Goal: Task Accomplishment & Management: Use online tool/utility

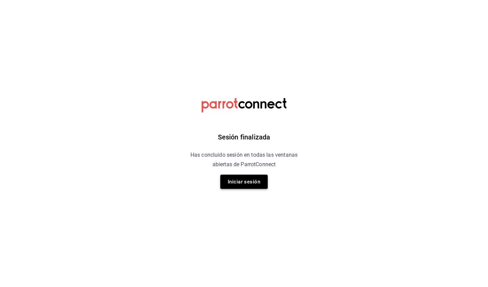
click at [244, 188] on button "Iniciar sesión" at bounding box center [243, 182] width 47 height 14
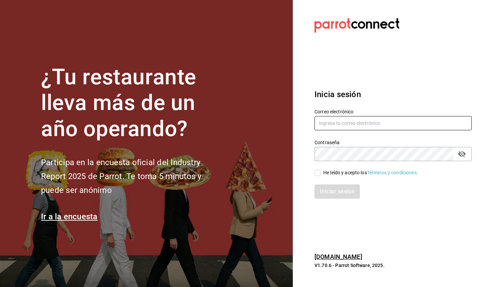
type input "oscarrodriguez1924@hotmail.com"
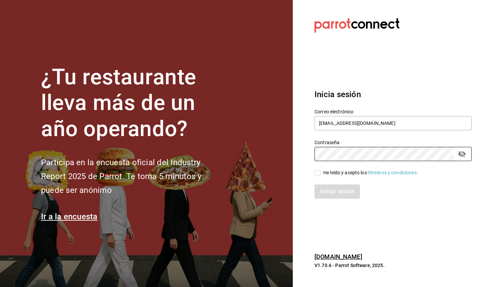
click at [316, 172] on input "He leído y acepto los Términos y condiciones." at bounding box center [317, 173] width 6 height 6
checkbox input "true"
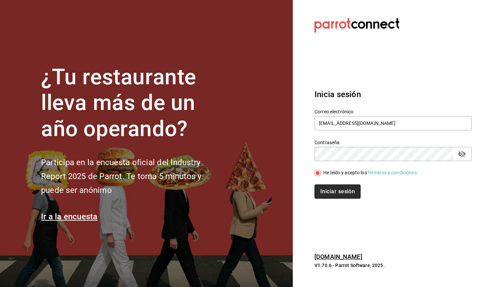
click at [329, 193] on button "Iniciar sesión" at bounding box center [337, 192] width 46 height 14
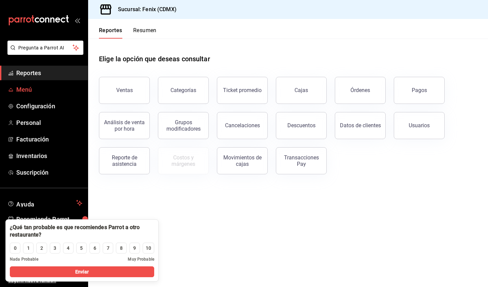
click at [23, 90] on span "Menú" at bounding box center [49, 89] width 66 height 9
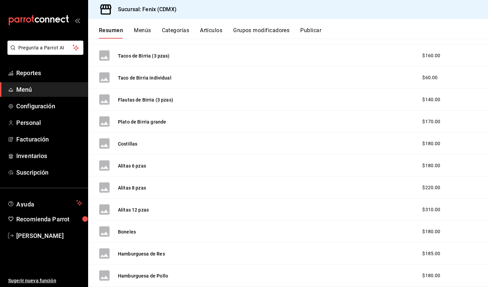
scroll to position [13, 0]
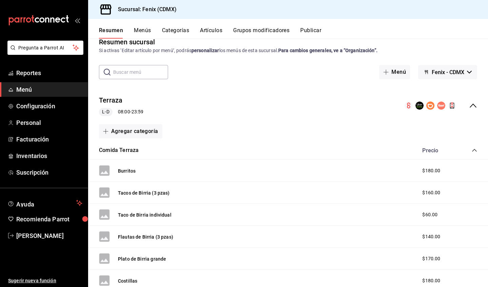
click at [469, 105] on icon "collapse-menu-row" at bounding box center [472, 106] width 7 height 4
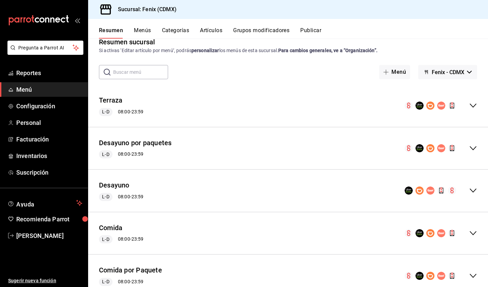
click at [256, 29] on button "Grupos modificadores" at bounding box center [261, 33] width 56 height 12
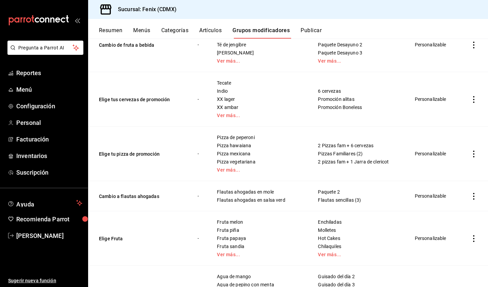
scroll to position [189, 0]
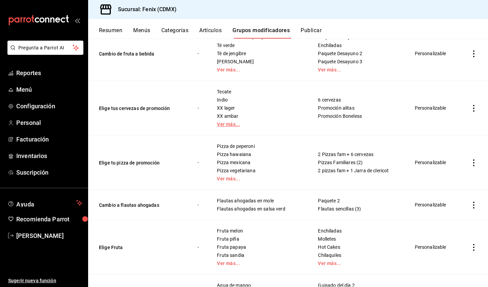
click at [224, 124] on link "Ver más..." at bounding box center [259, 124] width 84 height 5
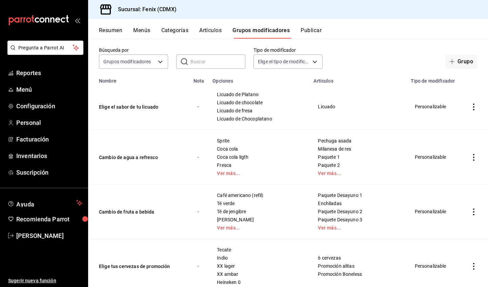
scroll to position [0, 0]
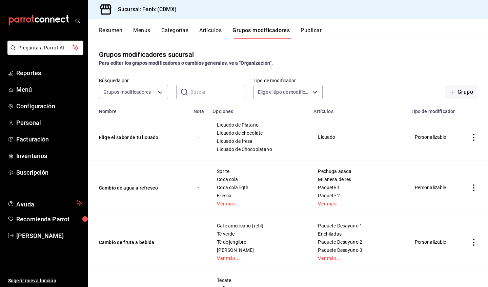
click at [206, 31] on button "Artículos" at bounding box center [210, 33] width 22 height 12
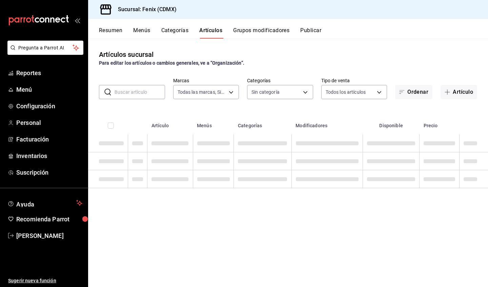
type input "a362021f-954e-4fc2-90b5-ad824f843d5b"
type input "c12fcfb7-5ce7-467c-a9ba-a18d9500d2fc,fe92eadd-dc3f-4e06-b9ee-f09e49d6afa6,53d12…"
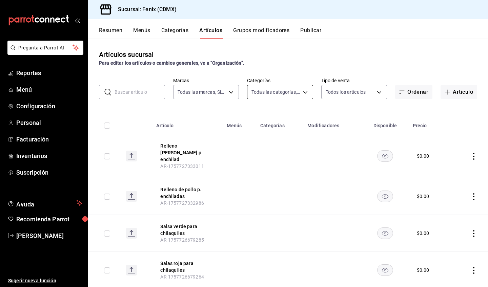
click at [270, 94] on body "Pregunta a Parrot AI Reportes Menú Configuración Personal Facturación Inventari…" at bounding box center [244, 143] width 488 height 287
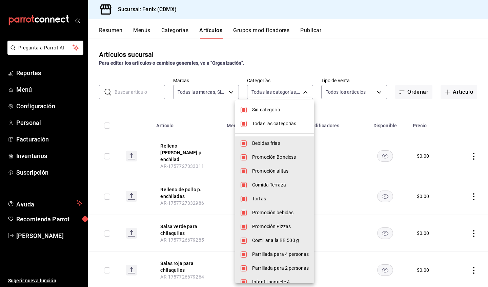
click at [272, 111] on span "Sin categoría" at bounding box center [280, 109] width 57 height 7
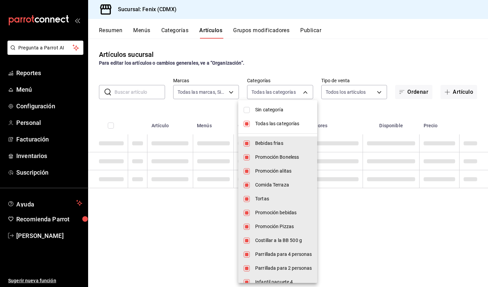
checkbox input "false"
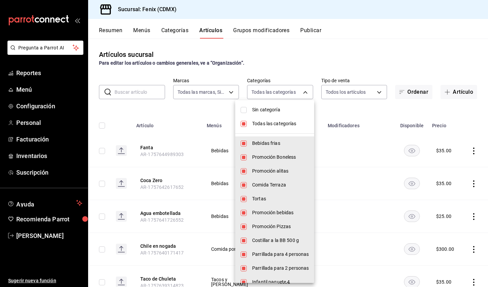
click at [272, 123] on span "Todas las categorías" at bounding box center [280, 123] width 57 height 7
checkbox input "false"
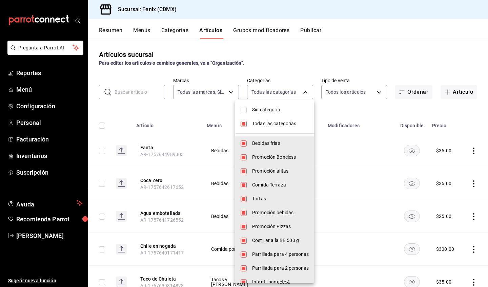
checkbox input "false"
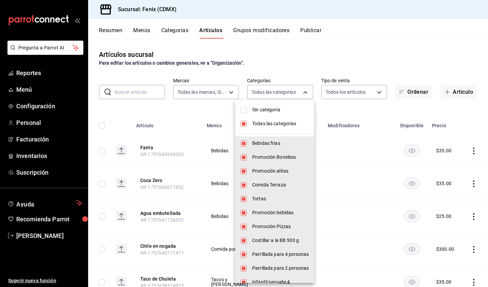
checkbox input "false"
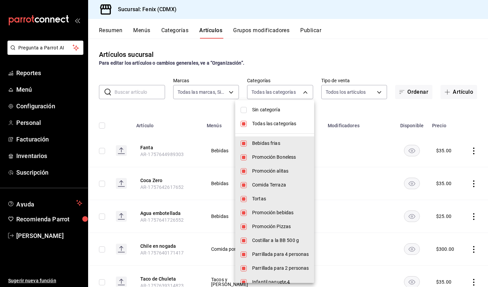
checkbox input "false"
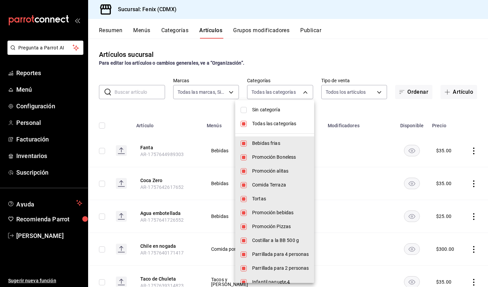
checkbox input "false"
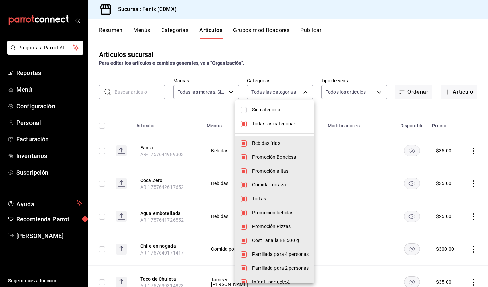
checkbox input "false"
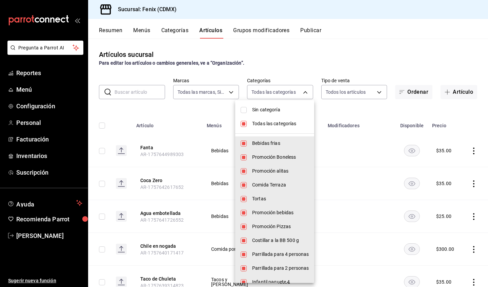
checkbox input "false"
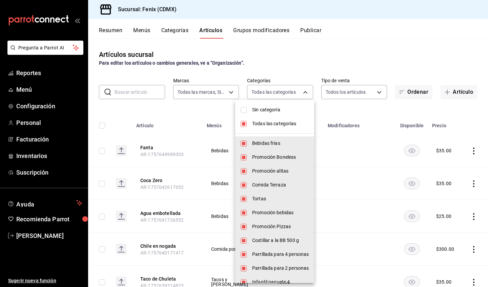
checkbox input "false"
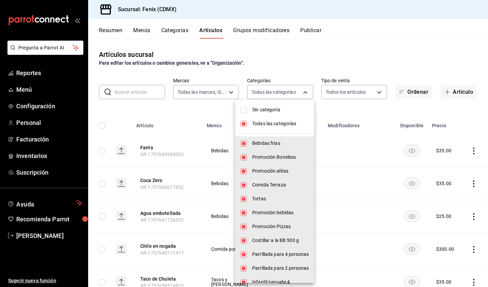
checkbox input "false"
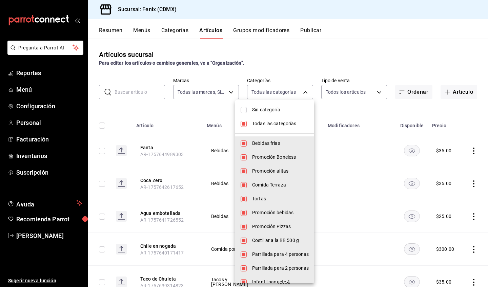
checkbox input "false"
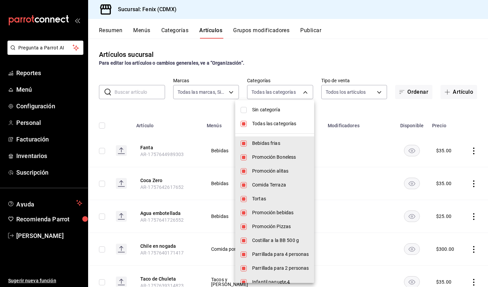
checkbox input "false"
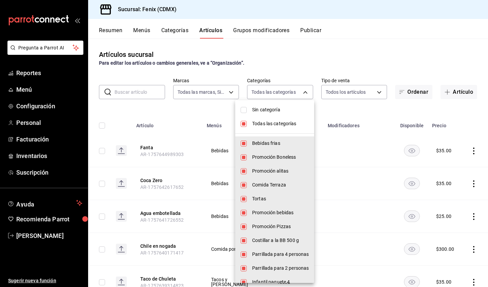
checkbox input "false"
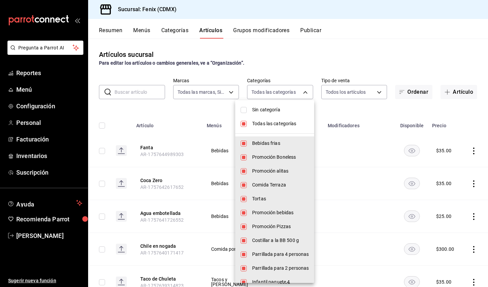
checkbox input "false"
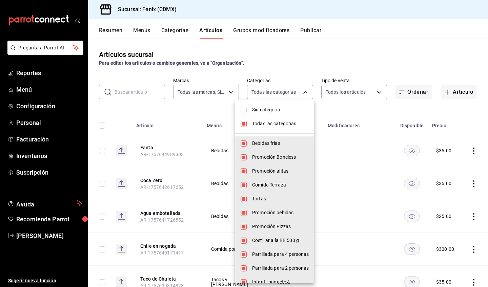
checkbox input "false"
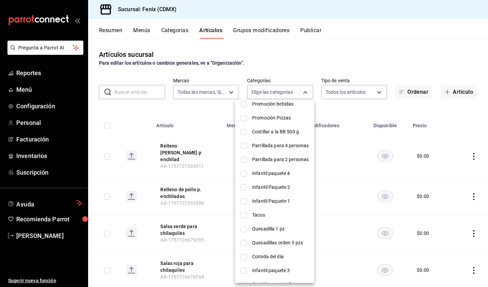
scroll to position [110, 0]
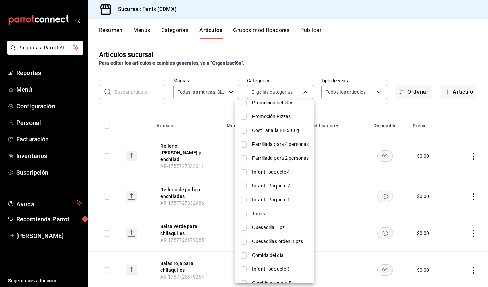
click at [279, 175] on span "Infantil paquete 4" at bounding box center [280, 172] width 57 height 7
type input "59921270-468e-45f7-8882-022720aa3717"
checkbox input "true"
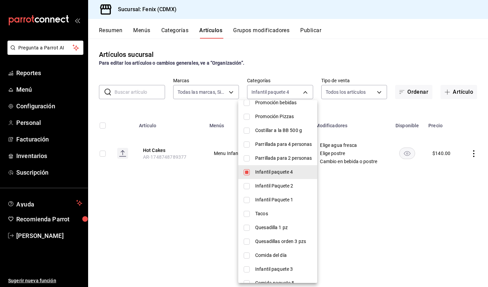
click at [279, 183] on span "Infantil Paquete 2" at bounding box center [283, 185] width 57 height 7
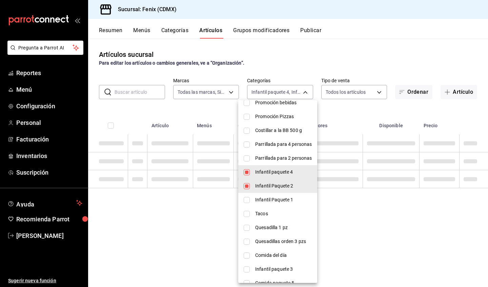
type input "59921270-468e-45f7-8882-022720aa3717,7ffc58c0-db5a-4cc2-ac1b-27c8132d840a"
checkbox input "true"
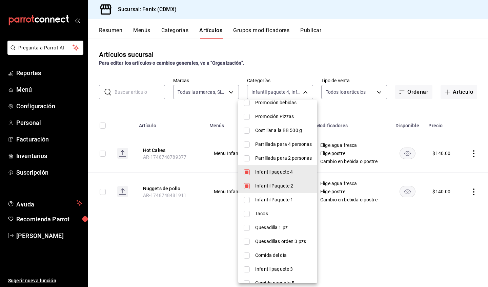
click at [283, 199] on span "Infantil Paquete 1" at bounding box center [283, 199] width 57 height 7
type input "59921270-468e-45f7-8882-022720aa3717,7ffc58c0-db5a-4cc2-ac1b-27c8132d840a,15492…"
checkbox input "true"
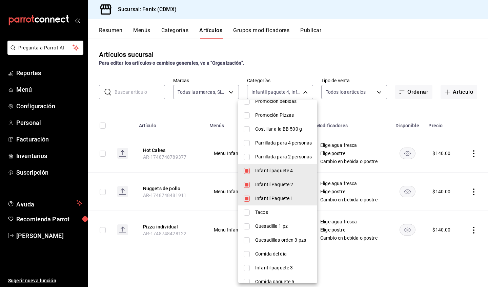
scroll to position [113, 0]
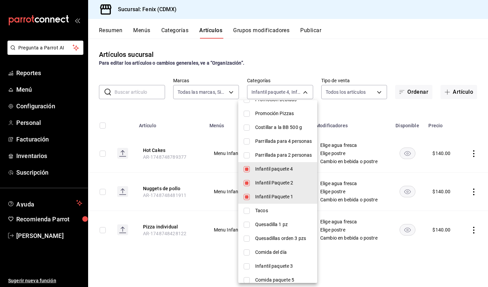
click at [288, 265] on span "Infantil paquete 3" at bounding box center [283, 266] width 57 height 7
type input "59921270-468e-45f7-8882-022720aa3717,7ffc58c0-db5a-4cc2-ac1b-27c8132d840a,15492…"
checkbox input "true"
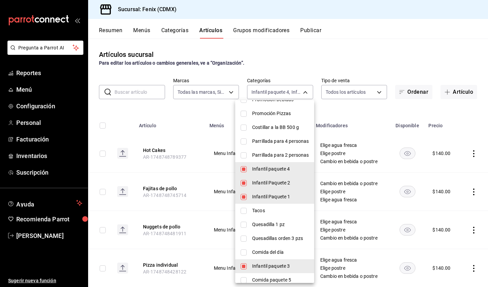
click at [374, 111] on div at bounding box center [244, 143] width 488 height 287
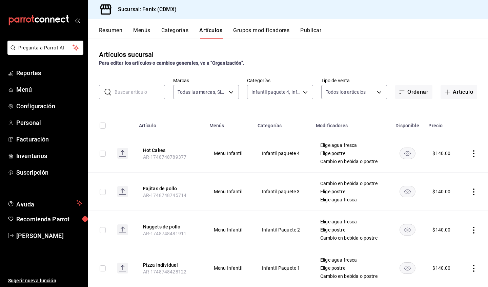
click at [470, 193] on icon "actions" at bounding box center [473, 192] width 7 height 7
click at [451, 206] on span "Editar" at bounding box center [448, 207] width 18 height 7
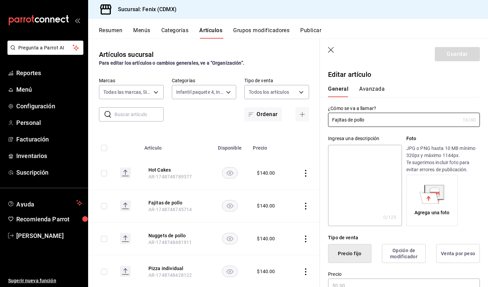
type input "$140.00"
radio input "false"
radio input "true"
type input "Fajitas de pollo de menu infantil"
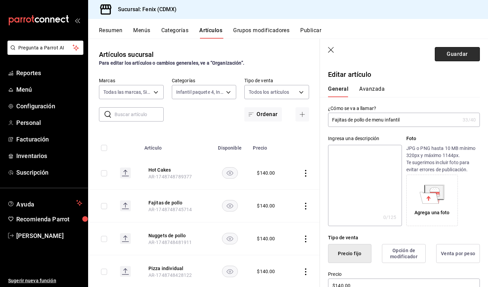
click at [447, 55] on button "Guardar" at bounding box center [456, 54] width 45 height 14
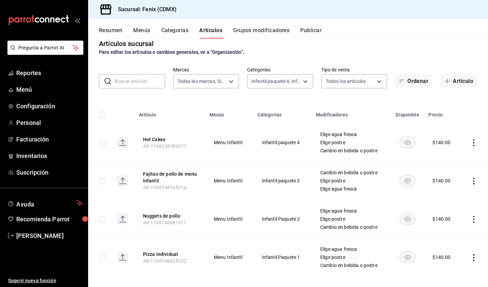
scroll to position [14, 0]
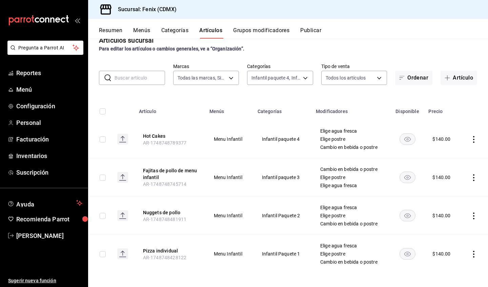
click at [470, 176] on icon "actions" at bounding box center [473, 177] width 7 height 7
click at [442, 193] on span "Editar" at bounding box center [448, 193] width 18 height 7
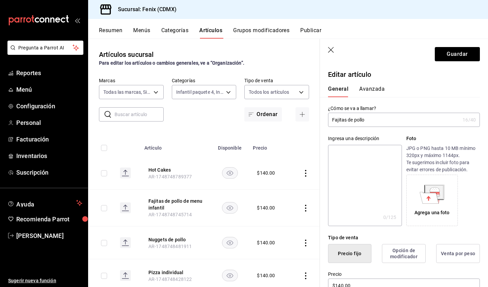
click at [402, 124] on input "Fajitas de pollo" at bounding box center [394, 120] width 132 height 14
type input "Fajitas de pollo Infantil"
click at [467, 53] on button "Guardar" at bounding box center [456, 54] width 45 height 14
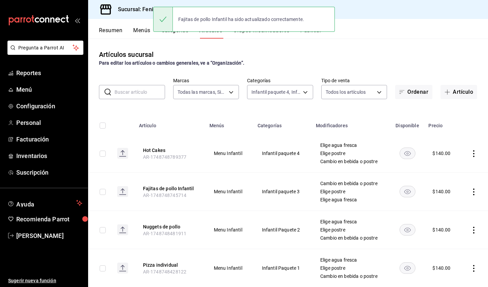
click at [470, 153] on icon "actions" at bounding box center [473, 153] width 7 height 7
click at [457, 168] on li "Editar" at bounding box center [442, 170] width 41 height 14
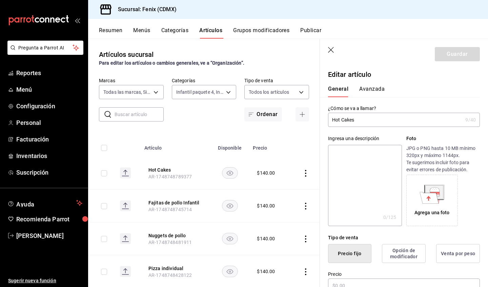
type input "$140.00"
radio input "false"
radio input "true"
click at [429, 123] on input "Hot Cakes" at bounding box center [395, 120] width 134 height 14
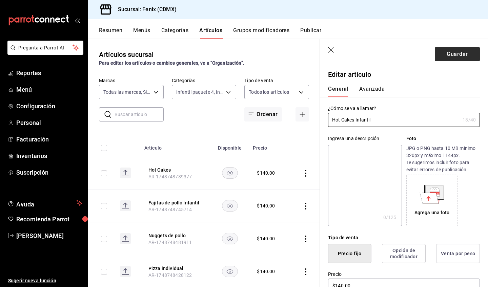
type input "Hot Cakes Infantil"
click at [457, 57] on button "Guardar" at bounding box center [456, 54] width 45 height 14
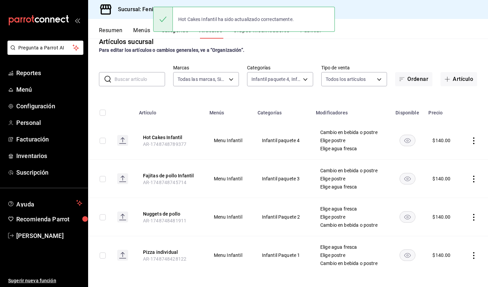
scroll to position [17, 0]
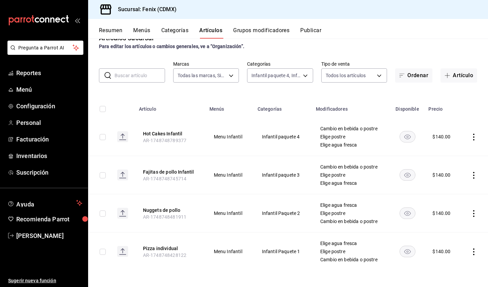
click at [470, 211] on icon "actions" at bounding box center [473, 213] width 7 height 7
click at [450, 227] on span "Editar" at bounding box center [448, 229] width 18 height 7
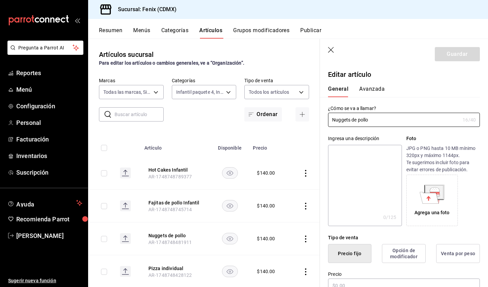
type input "$140.00"
radio input "false"
radio input "true"
type input "Nuggets de pollo infantil"
click at [454, 55] on button "Guardar" at bounding box center [456, 54] width 45 height 14
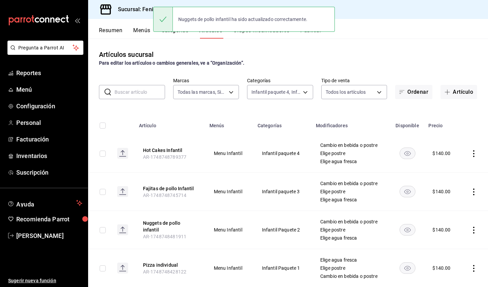
click at [473, 268] on icon "actions" at bounding box center [473, 268] width 1 height 7
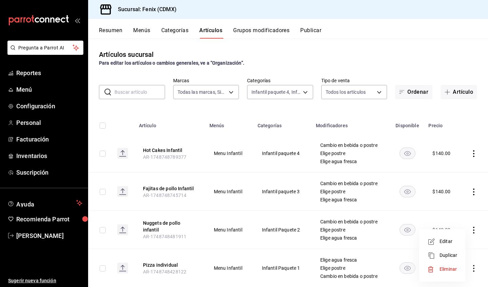
click at [455, 242] on span "Editar" at bounding box center [448, 241] width 18 height 7
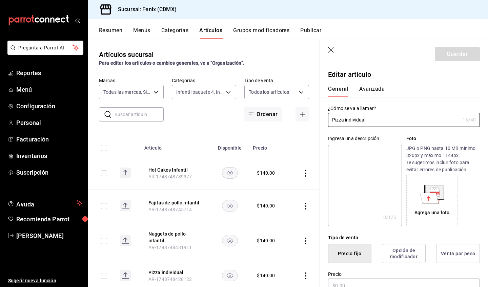
type input "$140.00"
radio input "false"
radio input "true"
click at [403, 121] on input "Pizza individual" at bounding box center [394, 120] width 132 height 14
type input "Pizza individual infantil"
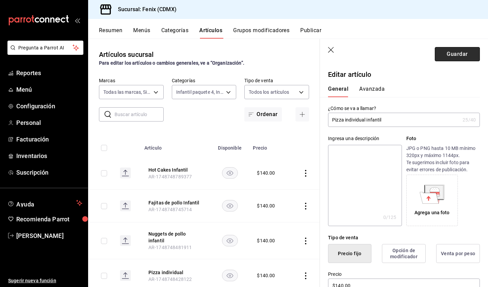
click at [442, 56] on button "Guardar" at bounding box center [456, 54] width 45 height 14
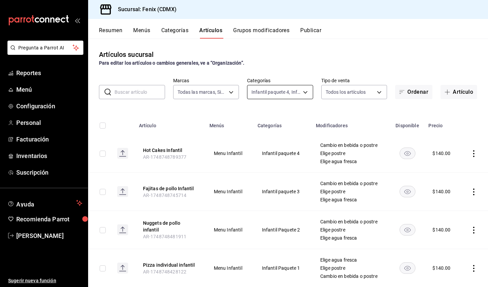
click at [256, 94] on body "Pregunta a Parrot AI Reportes Menú Configuración Personal Facturación Inventari…" at bounding box center [244, 143] width 488 height 287
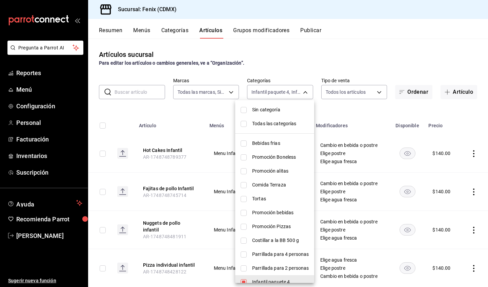
click at [263, 125] on span "Todas las categorías" at bounding box center [280, 123] width 57 height 7
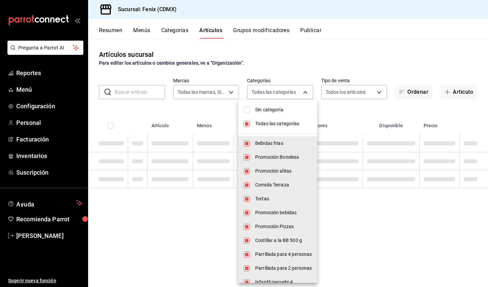
type input "c12fcfb7-5ce7-467c-a9ba-a18d9500d2fc,fe92eadd-dc3f-4e06-b9ee-f09e49d6afa6,53d12…"
checkbox input "true"
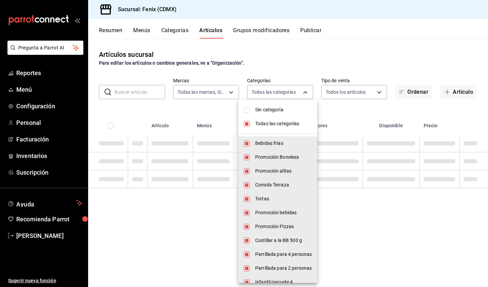
checkbox input "true"
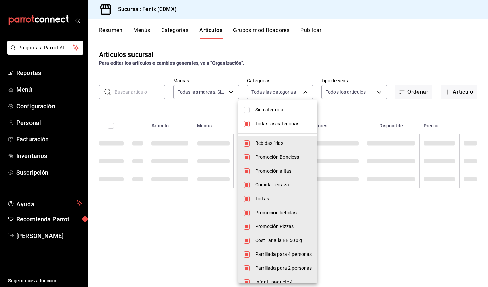
checkbox input "true"
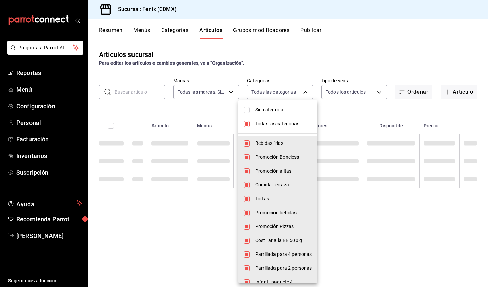
checkbox input "true"
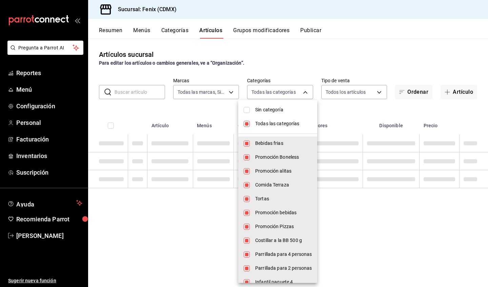
checkbox input "true"
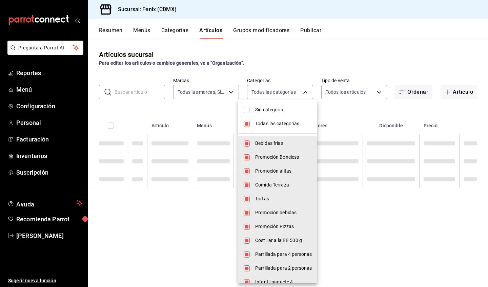
checkbox input "true"
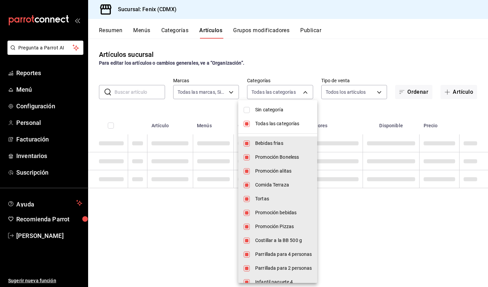
checkbox input "true"
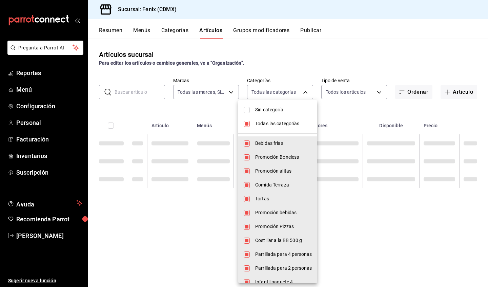
checkbox input "true"
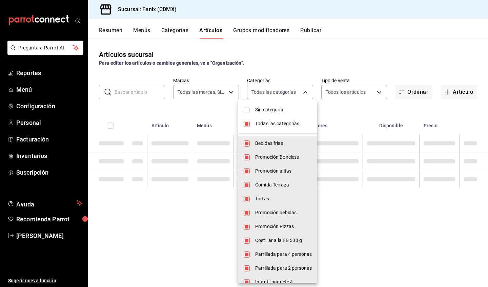
checkbox input "true"
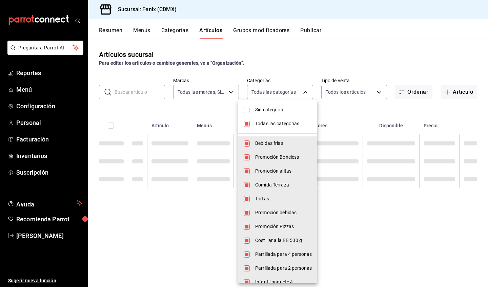
checkbox input "true"
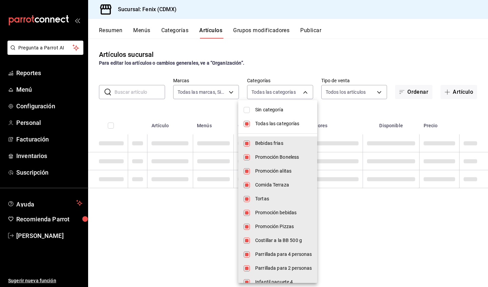
checkbox input "true"
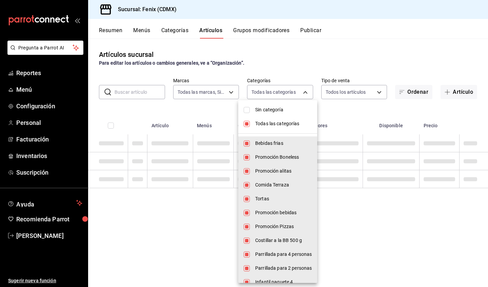
checkbox input "true"
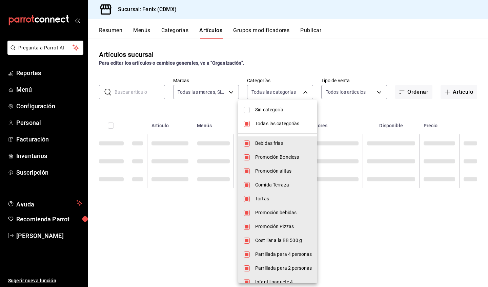
checkbox input "true"
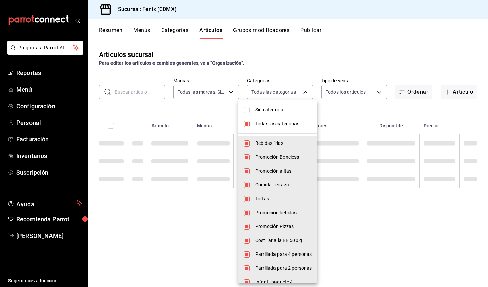
checkbox input "true"
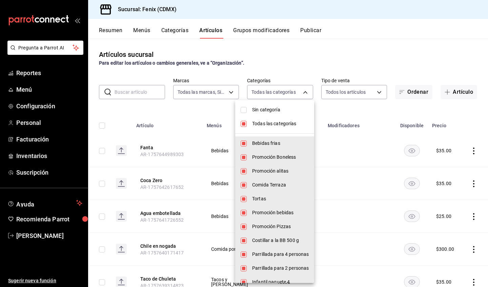
click at [267, 125] on span "Todas las categorías" at bounding box center [280, 123] width 57 height 7
checkbox input "false"
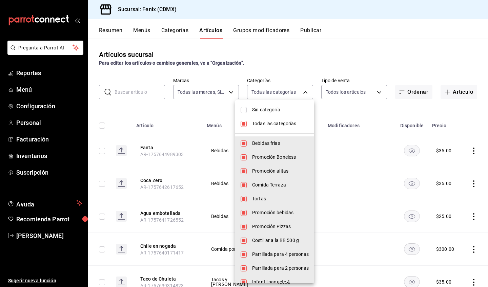
checkbox input "false"
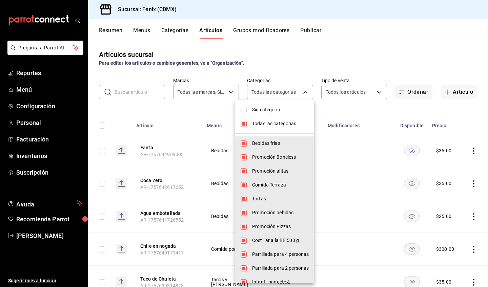
checkbox input "false"
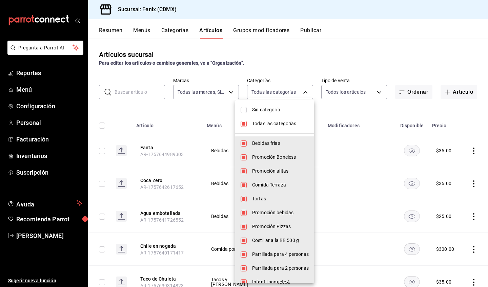
checkbox input "false"
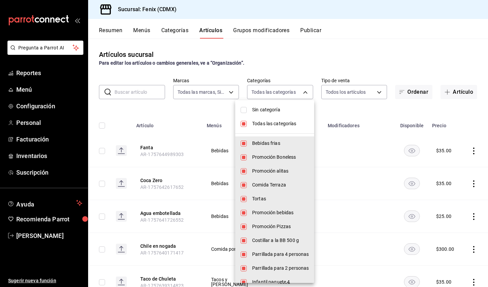
checkbox input "false"
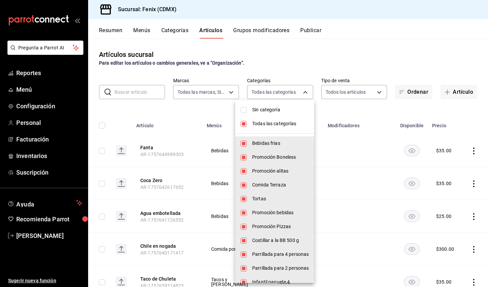
checkbox input "false"
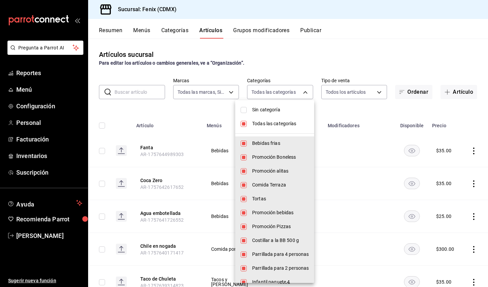
checkbox input "false"
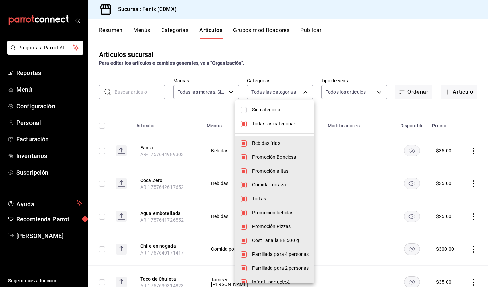
checkbox input "false"
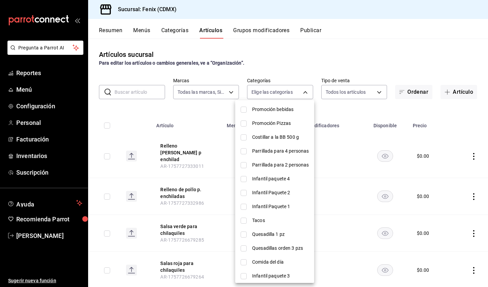
scroll to position [54, 0]
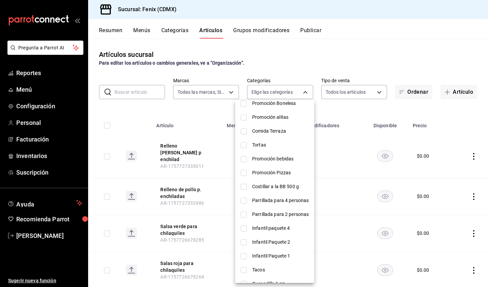
click at [269, 148] on span "Tortas" at bounding box center [280, 145] width 57 height 7
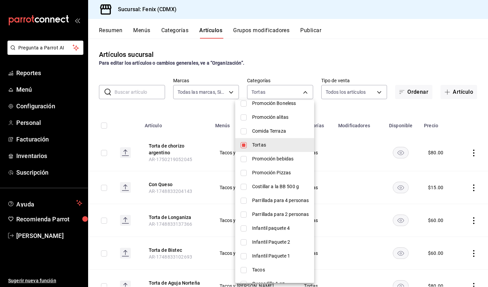
click at [340, 111] on div at bounding box center [244, 143] width 488 height 287
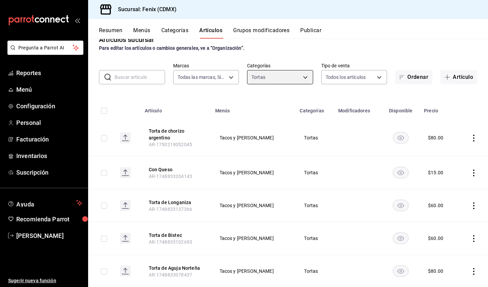
scroll to position [0, 0]
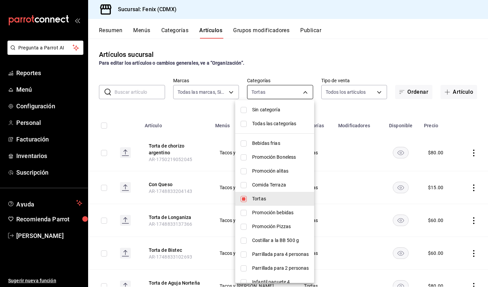
click at [266, 95] on body "Pregunta a Parrot AI Reportes Menú Configuración Personal Facturación Inventari…" at bounding box center [244, 143] width 488 height 287
click at [283, 194] on li "Tortas" at bounding box center [274, 199] width 79 height 14
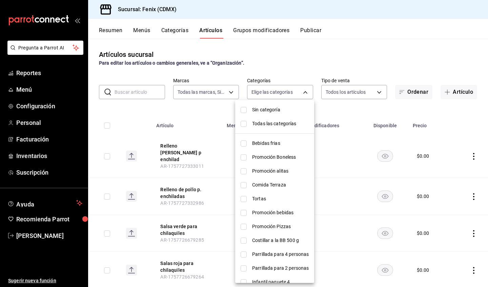
click at [277, 147] on li "Bebidas frias" at bounding box center [274, 143] width 79 height 14
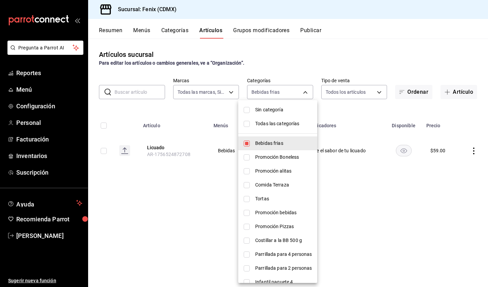
click at [379, 112] on div at bounding box center [244, 143] width 488 height 287
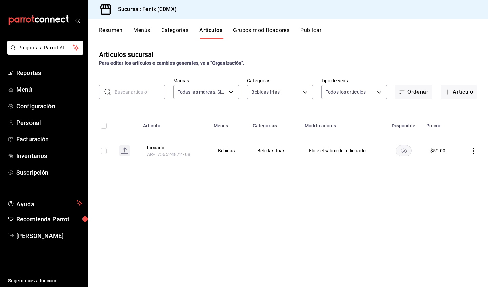
click at [472, 152] on icon "actions" at bounding box center [473, 151] width 7 height 7
click at [460, 169] on span "Editar" at bounding box center [453, 166] width 18 height 7
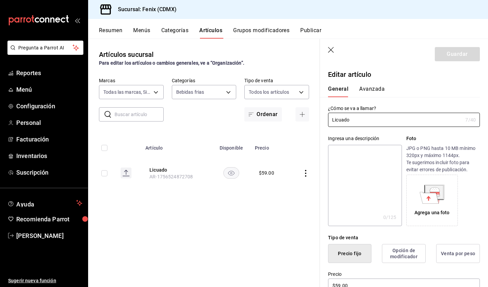
click at [328, 51] on icon "button" at bounding box center [331, 50] width 7 height 7
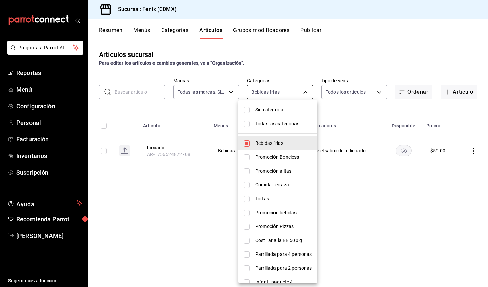
click at [272, 92] on body "Pregunta a Parrot AI Reportes Menú Configuración Personal Facturación Inventari…" at bounding box center [244, 143] width 488 height 287
click at [278, 109] on span "Sin categoría" at bounding box center [283, 109] width 57 height 7
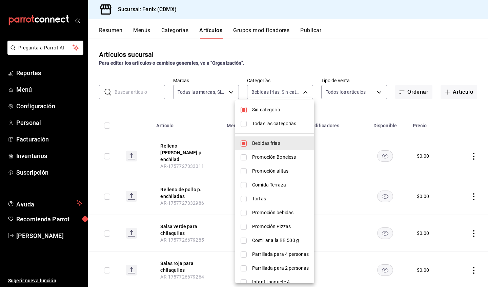
click at [279, 124] on span "Todas las categorías" at bounding box center [280, 123] width 57 height 7
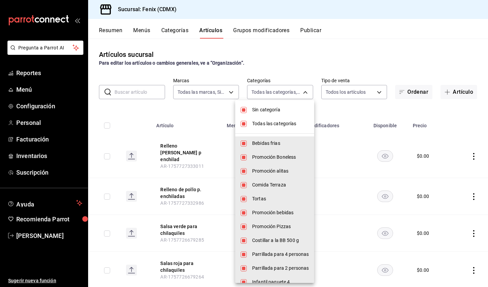
click at [302, 93] on div at bounding box center [244, 143] width 488 height 287
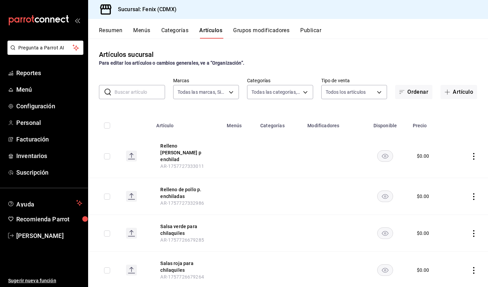
click at [150, 32] on button "Menús" at bounding box center [141, 33] width 17 height 12
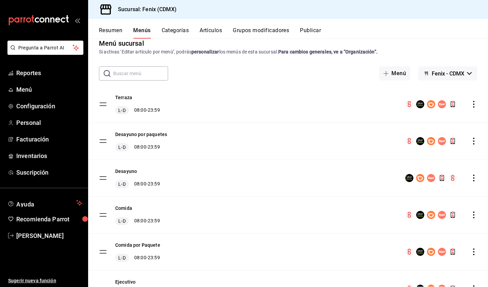
scroll to position [31, 0]
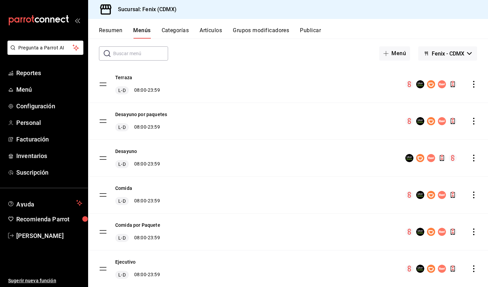
click at [470, 122] on icon "actions" at bounding box center [473, 121] width 7 height 7
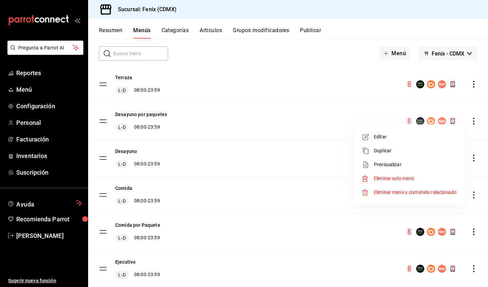
click at [432, 140] on span "Editar" at bounding box center [414, 136] width 83 height 7
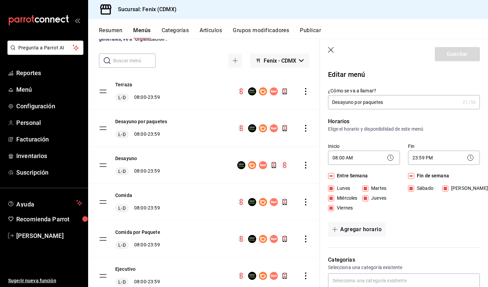
click at [332, 51] on icon "button" at bounding box center [331, 50] width 6 height 6
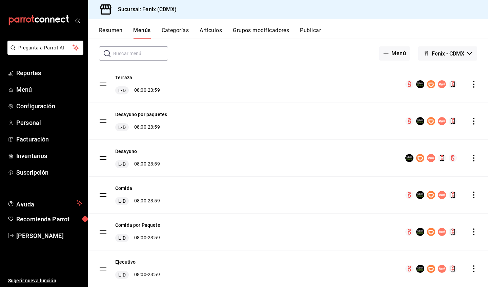
click at [172, 32] on button "Categorías" at bounding box center [174, 33] width 27 height 12
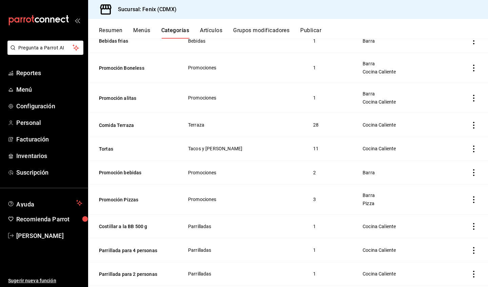
scroll to position [79, 0]
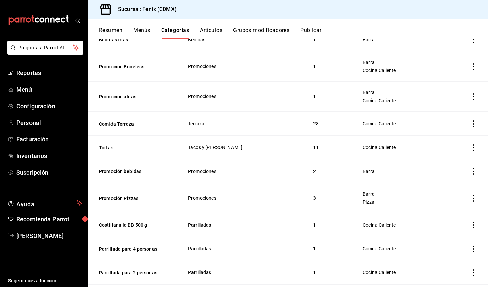
click at [470, 125] on icon "actions" at bounding box center [473, 124] width 7 height 7
click at [448, 138] on span "Editar" at bounding box center [448, 139] width 18 height 7
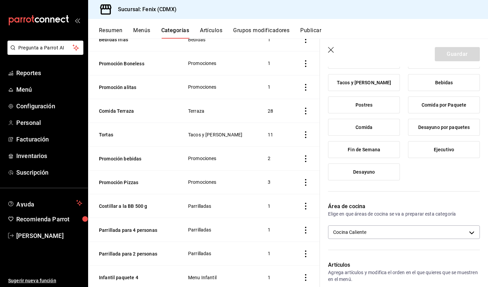
scroll to position [158, 0]
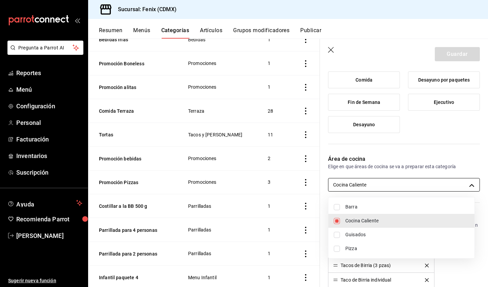
click at [461, 186] on body "Pregunta a Parrot AI Reportes Menú Configuración Personal Facturación Inventari…" at bounding box center [244, 143] width 488 height 287
click at [457, 221] on span "Cocina Caliente" at bounding box center [407, 220] width 124 height 7
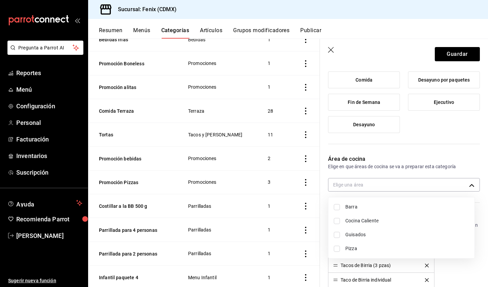
click at [476, 194] on div at bounding box center [244, 143] width 488 height 287
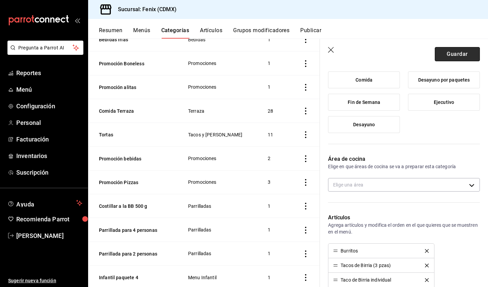
click at [451, 55] on button "Guardar" at bounding box center [456, 54] width 45 height 14
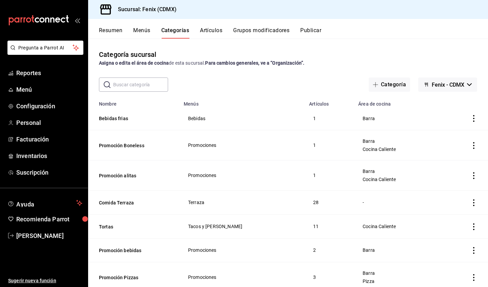
click at [218, 31] on button "Artículos" at bounding box center [211, 33] width 22 height 12
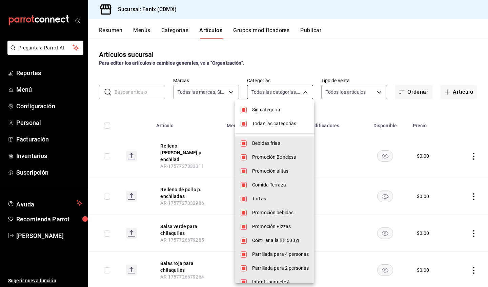
click at [285, 95] on body "Pregunta a Parrot AI Reportes Menú Configuración Personal Facturación Inventari…" at bounding box center [244, 143] width 488 height 287
click at [276, 109] on span "Sin categoría" at bounding box center [280, 109] width 57 height 7
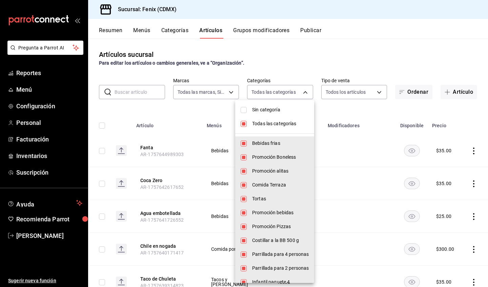
click at [276, 124] on span "Todas las categorías" at bounding box center [280, 123] width 57 height 7
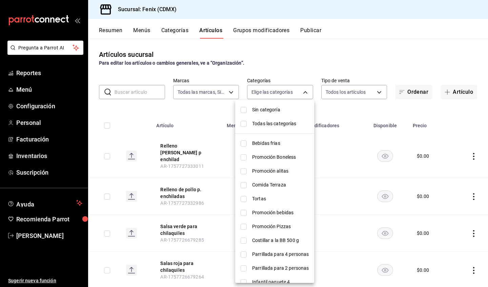
click at [276, 143] on span "Bebidas frias" at bounding box center [280, 143] width 57 height 7
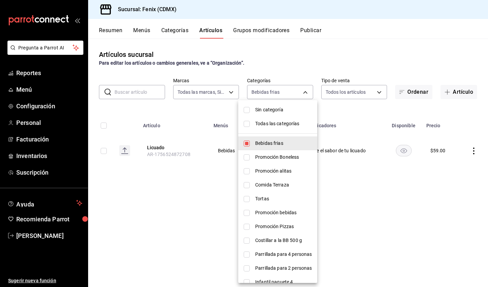
click at [352, 110] on div at bounding box center [244, 143] width 488 height 287
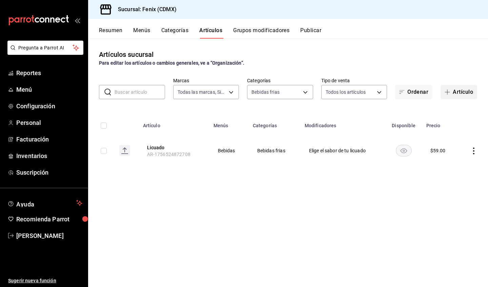
click at [462, 94] on button "Artículo" at bounding box center [458, 92] width 37 height 14
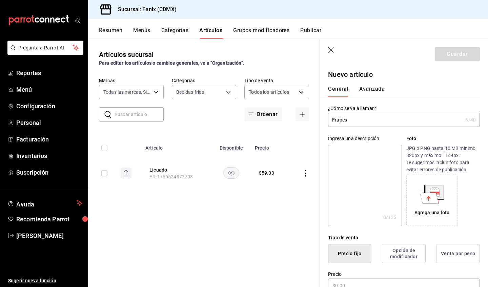
click at [329, 50] on icon "button" at bounding box center [331, 50] width 7 height 7
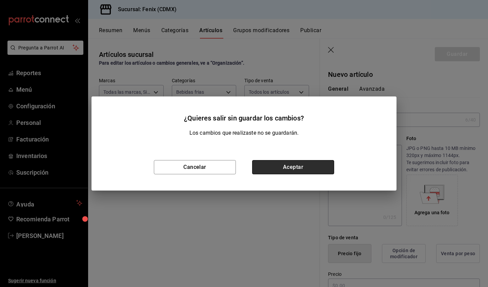
click at [300, 172] on button "Aceptar" at bounding box center [293, 167] width 82 height 14
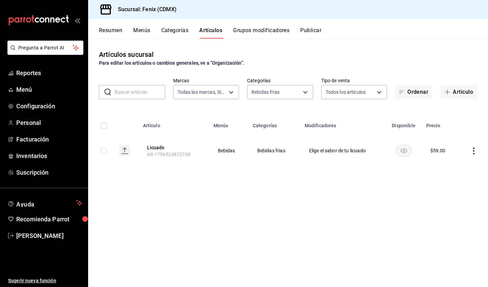
click at [177, 31] on button "Categorías" at bounding box center [174, 33] width 27 height 12
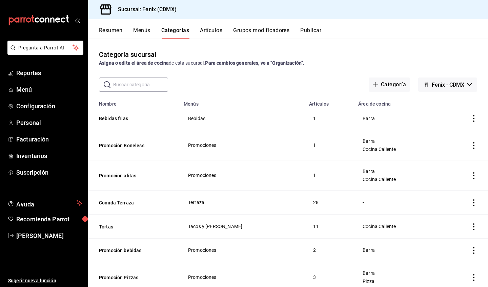
click at [216, 33] on button "Artículos" at bounding box center [211, 33] width 22 height 12
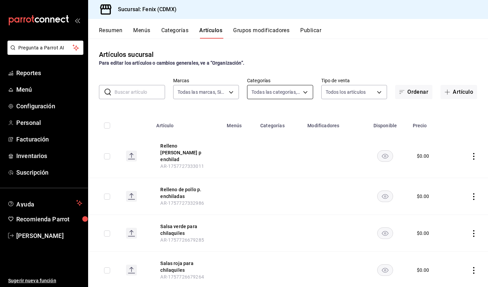
click at [288, 92] on body "Pregunta a Parrot AI Reportes Menú Configuración Personal Facturación Inventari…" at bounding box center [244, 143] width 488 height 287
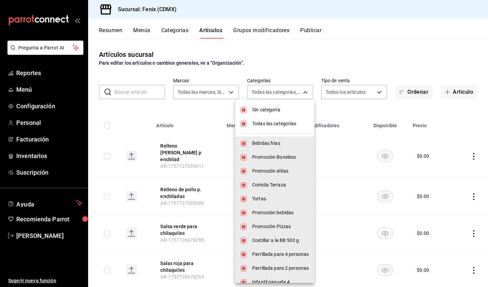
click at [273, 109] on span "Sin categoría" at bounding box center [280, 109] width 57 height 7
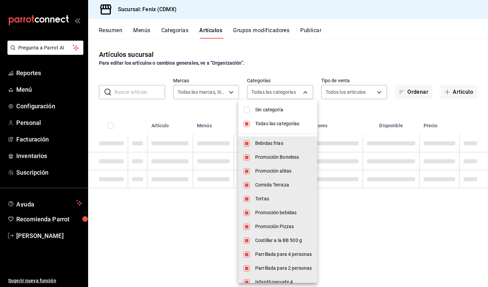
click at [273, 122] on span "Todas las categorías" at bounding box center [283, 123] width 57 height 7
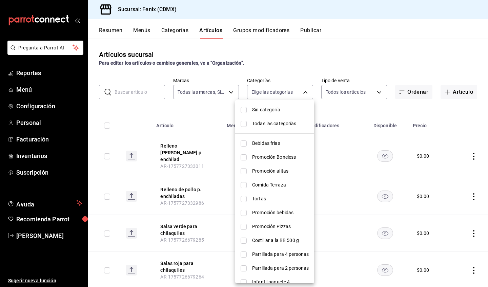
click at [275, 143] on span "Bebidas frias" at bounding box center [280, 143] width 57 height 7
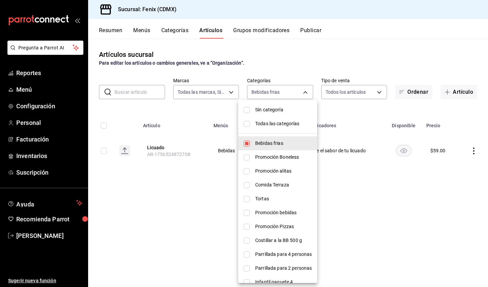
click at [334, 108] on div at bounding box center [244, 143] width 488 height 287
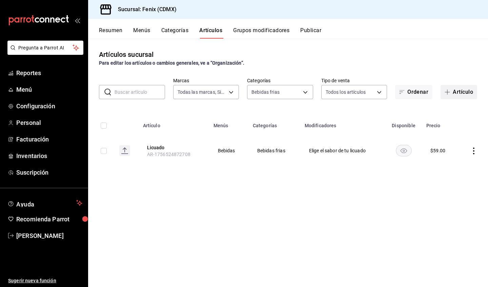
click at [452, 94] on span "button" at bounding box center [448, 91] width 8 height 5
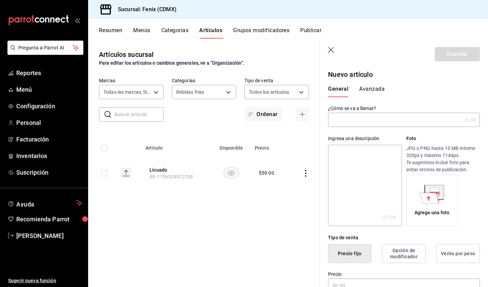
click at [332, 49] on icon "button" at bounding box center [331, 50] width 7 height 7
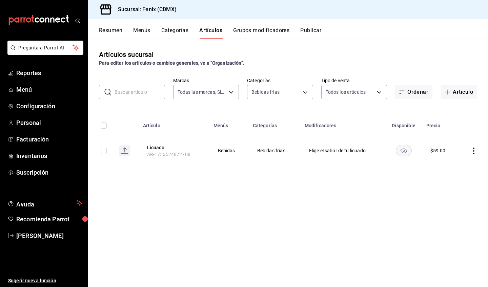
click at [279, 32] on button "Grupos modificadores" at bounding box center [261, 33] width 56 height 12
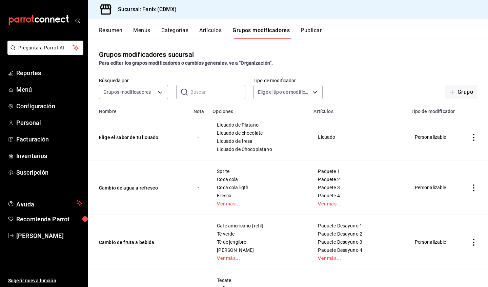
click at [209, 32] on button "Artículos" at bounding box center [210, 33] width 22 height 12
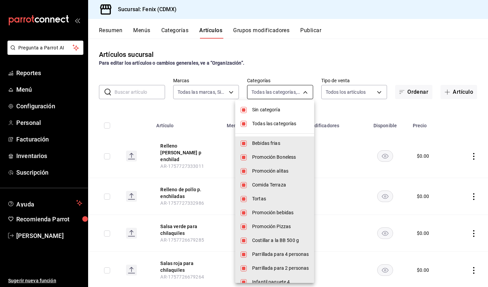
click at [275, 92] on body "Pregunta a Parrot AI Reportes Menú Configuración Personal Facturación Inventari…" at bounding box center [244, 143] width 488 height 287
click at [272, 106] on span "Sin categoría" at bounding box center [280, 109] width 57 height 7
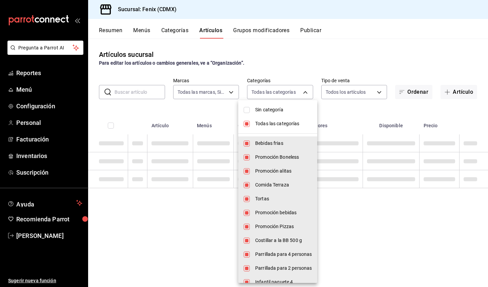
click at [278, 125] on span "Todas las categorías" at bounding box center [283, 123] width 57 height 7
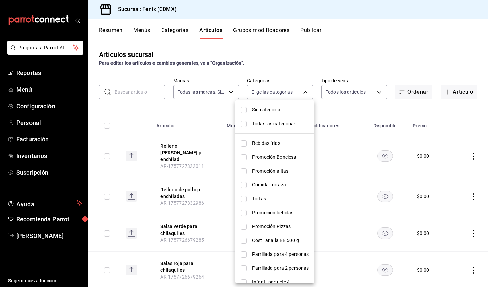
click at [275, 143] on span "Bebidas frias" at bounding box center [280, 143] width 57 height 7
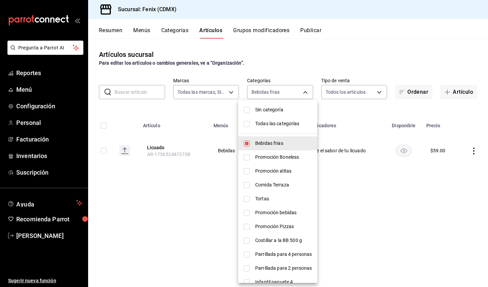
click at [330, 114] on div at bounding box center [244, 143] width 488 height 287
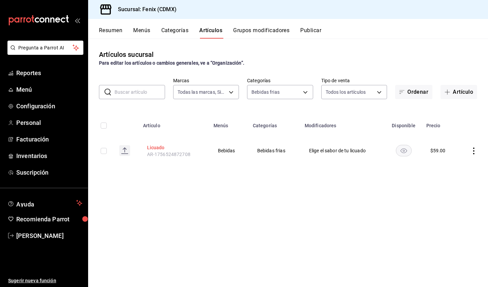
click at [161, 148] on button "Licuado" at bounding box center [174, 147] width 54 height 7
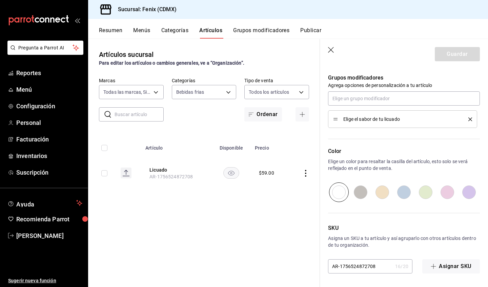
scroll to position [155, 0]
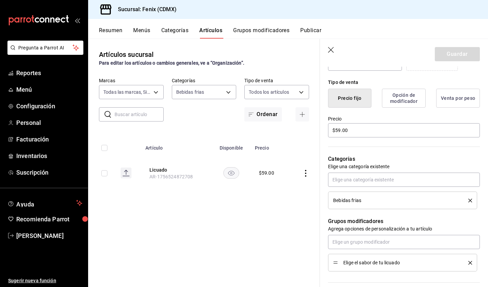
click at [330, 51] on icon "button" at bounding box center [331, 50] width 7 height 7
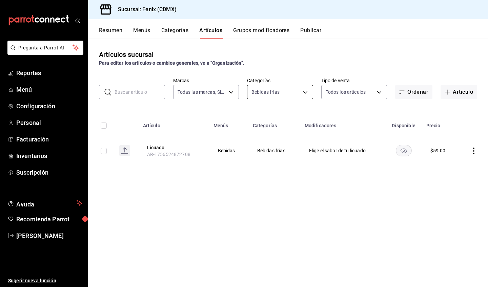
click at [294, 94] on body "Pregunta a Parrot AI Reportes Menú Configuración Personal Facturación Inventari…" at bounding box center [244, 143] width 488 height 287
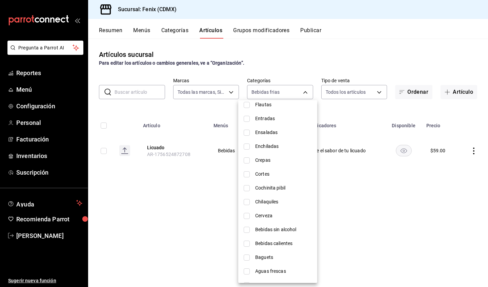
scroll to position [800, 0]
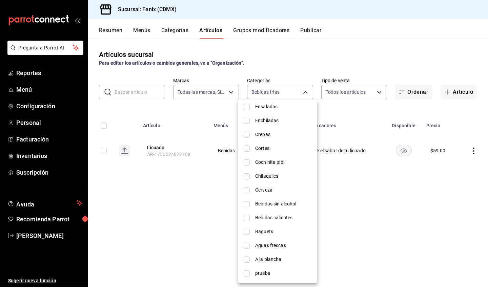
click at [292, 206] on span "Bebidas sin alcohol" at bounding box center [283, 203] width 57 height 7
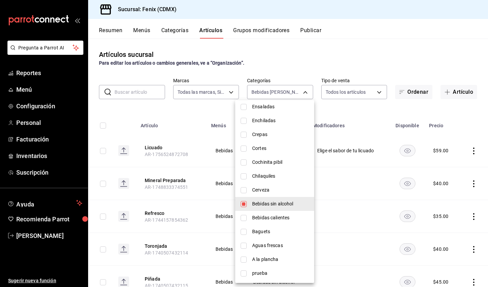
click at [289, 217] on span "Bebidas calientes" at bounding box center [280, 217] width 57 height 7
click at [283, 245] on span "Aguas frescas" at bounding box center [280, 245] width 57 height 7
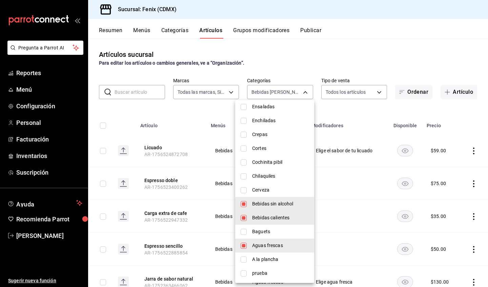
click at [274, 193] on span "Cerveza" at bounding box center [280, 190] width 57 height 7
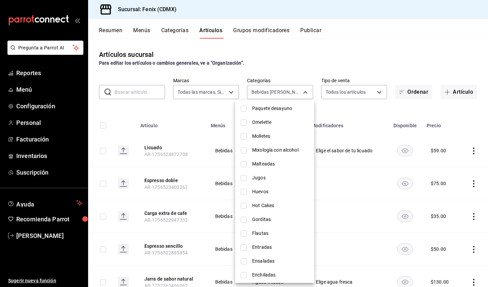
scroll to position [644, 0]
click at [264, 151] on span "Mixologí­a con alcohol" at bounding box center [280, 151] width 57 height 7
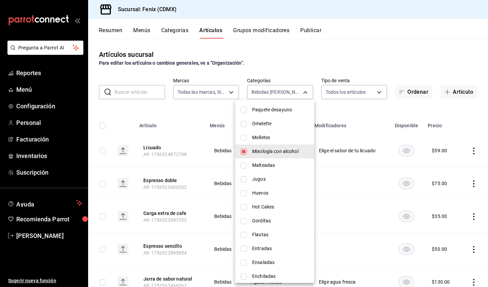
click at [266, 164] on span "Malteadas" at bounding box center [280, 165] width 57 height 7
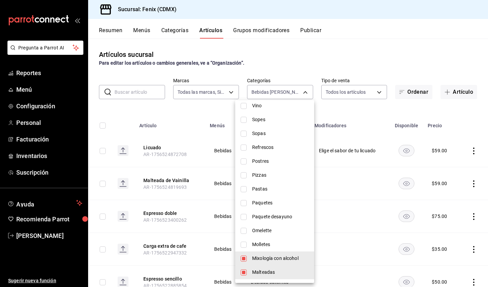
scroll to position [531, 0]
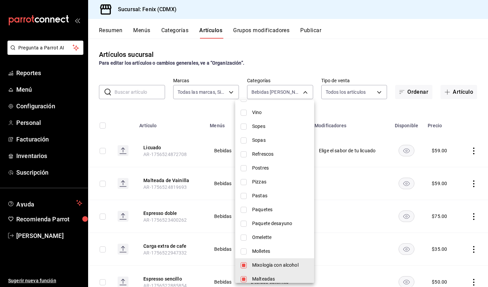
click at [284, 154] on span "Refrescos" at bounding box center [280, 154] width 57 height 7
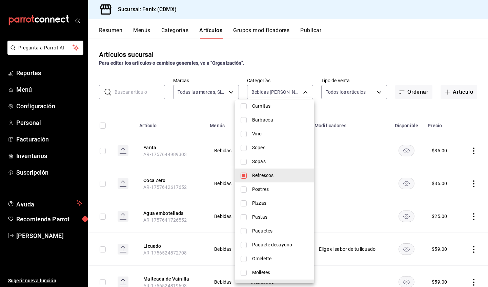
scroll to position [499, 0]
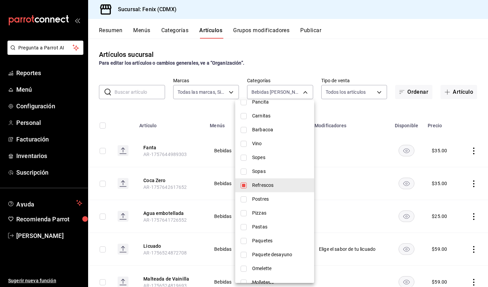
click at [282, 144] on span "Vino" at bounding box center [280, 143] width 57 height 7
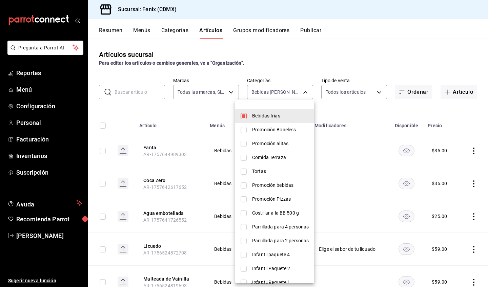
scroll to position [22, 0]
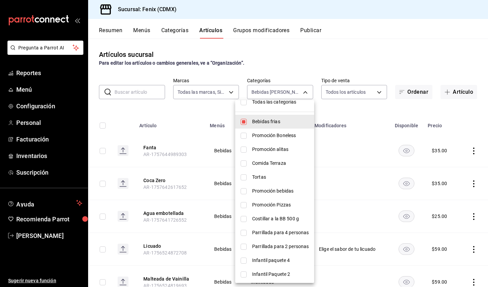
click at [334, 106] on div at bounding box center [244, 143] width 488 height 287
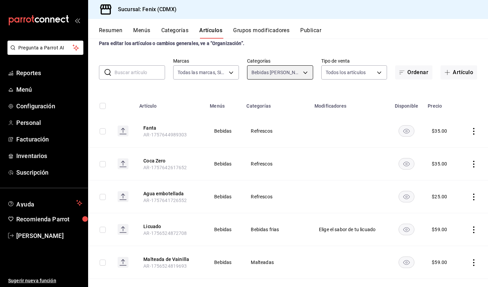
scroll to position [0, 0]
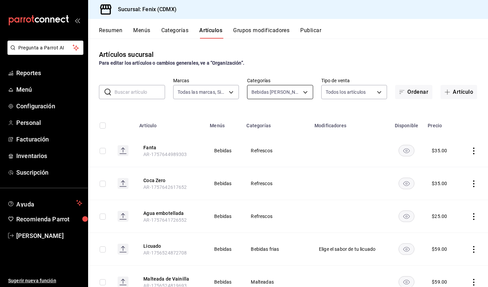
click at [269, 94] on body "Pregunta a Parrot AI Reportes Menú Configuración Personal Facturación Inventari…" at bounding box center [244, 143] width 488 height 287
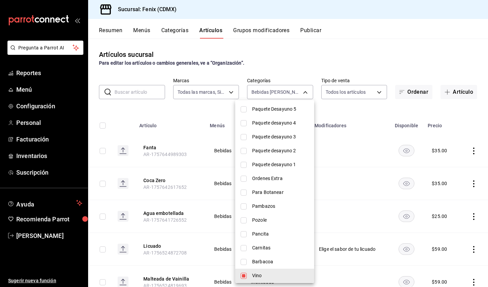
scroll to position [510, 0]
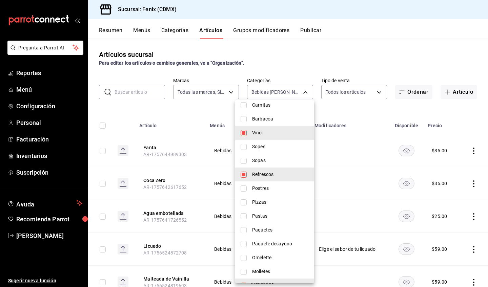
click at [263, 135] on span "Vino" at bounding box center [280, 132] width 57 height 7
click at [279, 176] on span "Refrescos" at bounding box center [280, 174] width 57 height 7
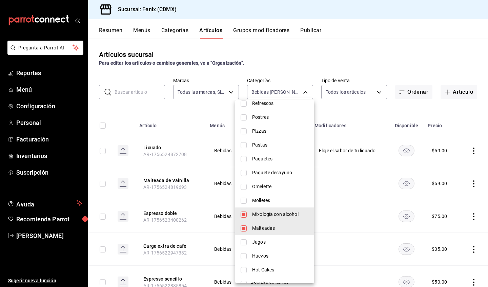
scroll to position [616, 0]
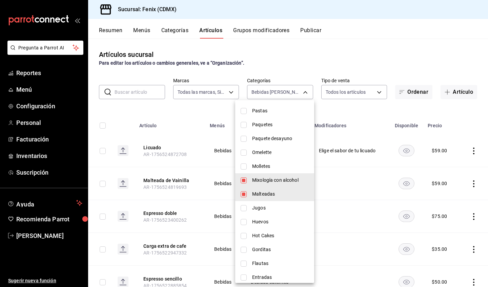
click at [284, 181] on span "Mixologí­a con alcohol" at bounding box center [280, 180] width 57 height 7
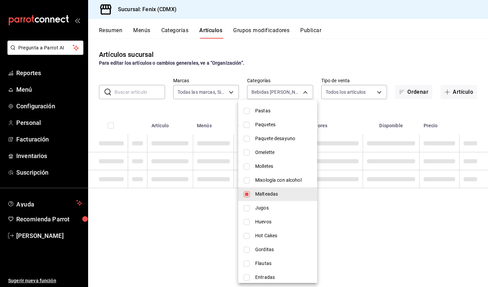
click at [284, 193] on span "Malteadas" at bounding box center [283, 194] width 57 height 7
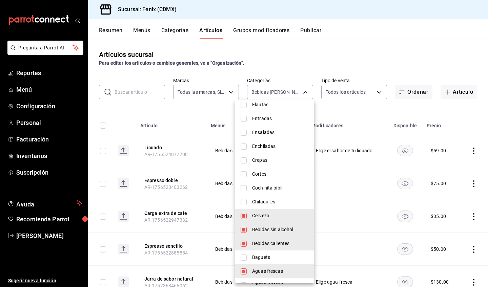
scroll to position [800, 0]
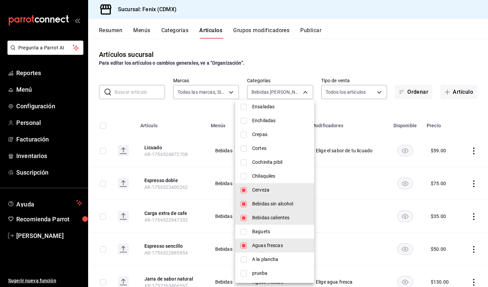
click at [290, 191] on span "Cerveza" at bounding box center [280, 190] width 57 height 7
click at [300, 205] on span "Bebidas sin alcohol" at bounding box center [280, 203] width 57 height 7
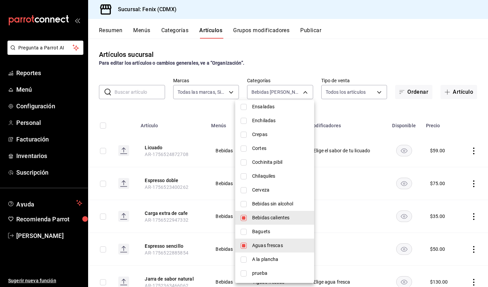
click at [300, 213] on li "Bebidas calientes" at bounding box center [274, 218] width 79 height 14
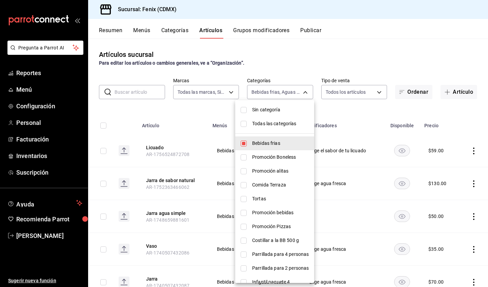
type input "c12fcfb7-5ce7-467c-a9ba-a18d9500d2fc"
checkbox input "false"
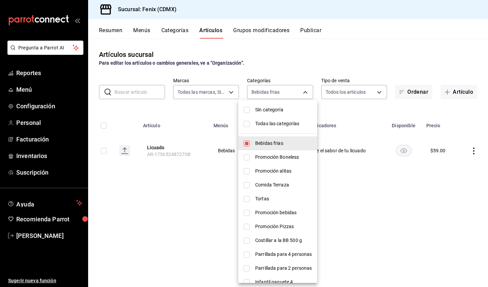
click at [370, 109] on div at bounding box center [244, 143] width 488 height 287
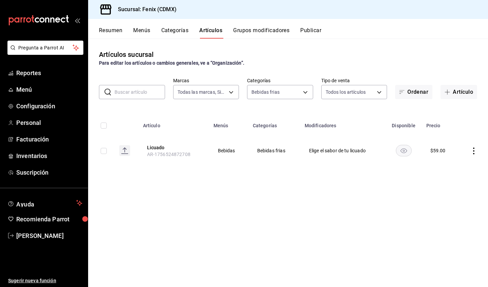
click at [365, 207] on div "Artículos sucursal Para editar los artículos o cambios generales, ve a “Organiz…" at bounding box center [288, 163] width 400 height 248
click at [459, 93] on button "Artículo" at bounding box center [458, 92] width 37 height 14
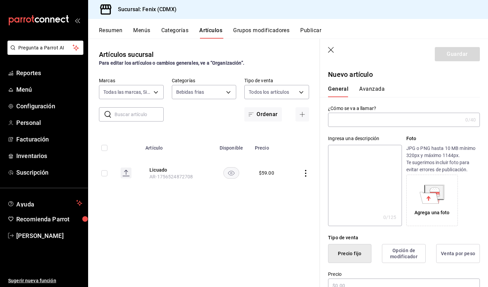
click at [431, 121] on input "text" at bounding box center [395, 120] width 134 height 14
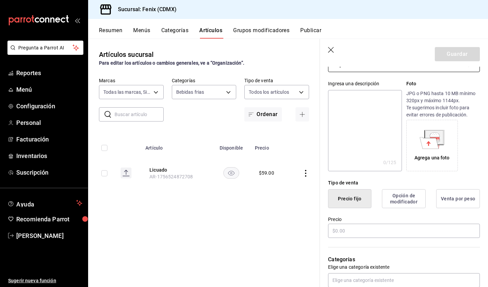
scroll to position [99, 0]
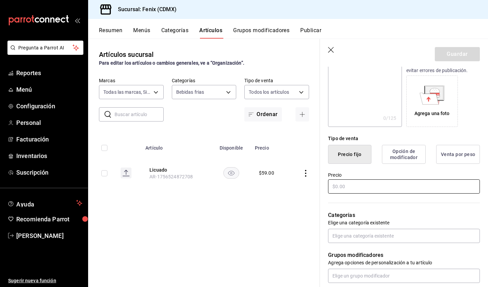
type input "Frapuchino"
click at [389, 180] on input "text" at bounding box center [404, 186] width 152 height 14
type input "$0.00"
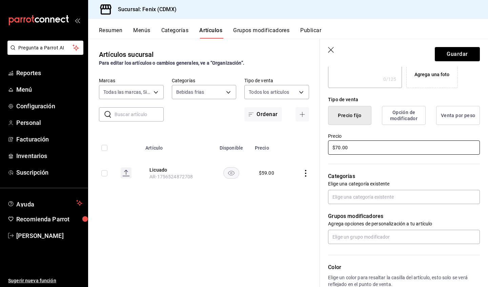
scroll to position [168, 0]
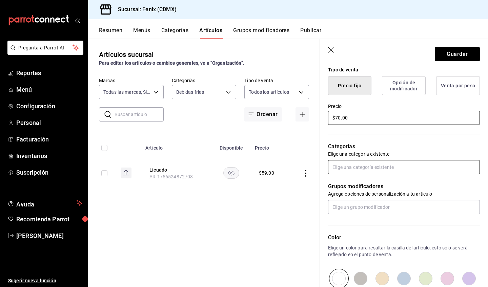
type input "$70.00"
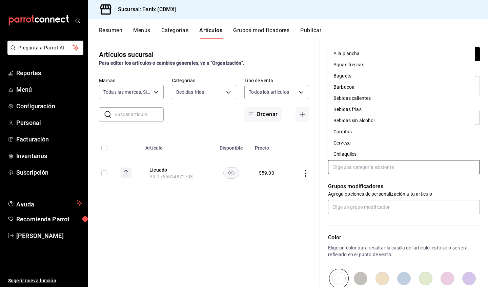
click at [424, 167] on input "text" at bounding box center [404, 167] width 152 height 14
click at [397, 106] on li "Bebidas frias" at bounding box center [401, 109] width 147 height 11
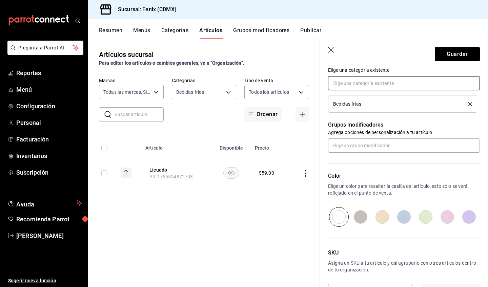
scroll to position [204, 0]
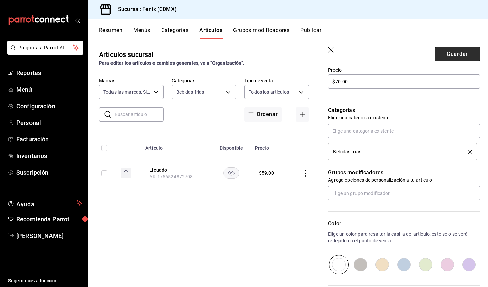
click at [457, 58] on button "Guardar" at bounding box center [456, 54] width 45 height 14
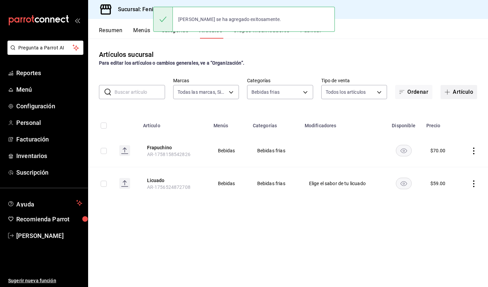
click at [458, 91] on button "Artículo" at bounding box center [458, 92] width 37 height 14
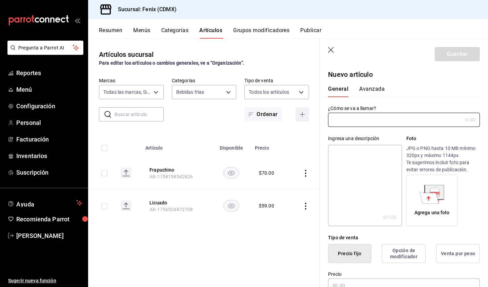
type input "AR-1758158595546"
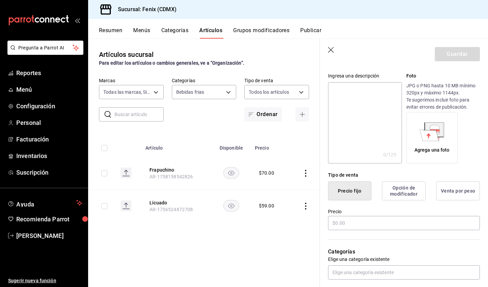
scroll to position [114, 0]
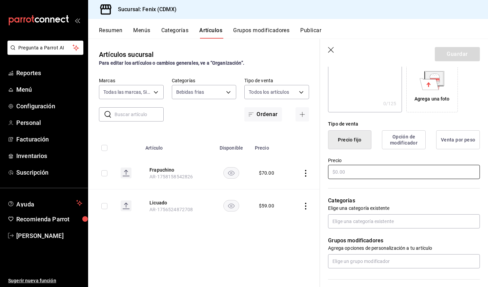
type input "Frapuchino de caramelo"
click at [402, 170] on input "text" at bounding box center [404, 172] width 152 height 14
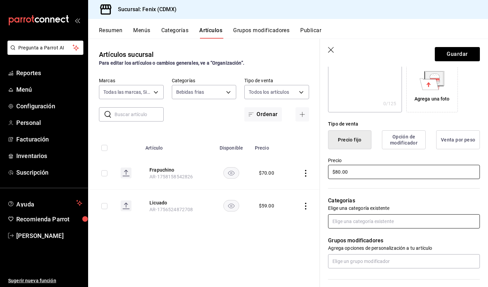
type input "$80.00"
click at [380, 223] on input "text" at bounding box center [404, 221] width 152 height 14
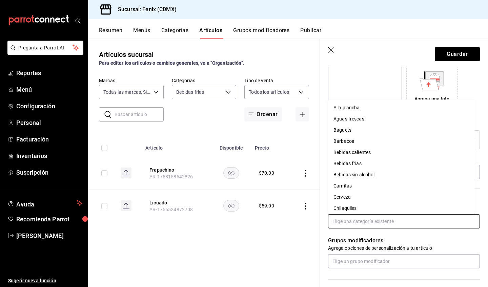
click at [376, 165] on li "Bebidas frias" at bounding box center [401, 163] width 147 height 11
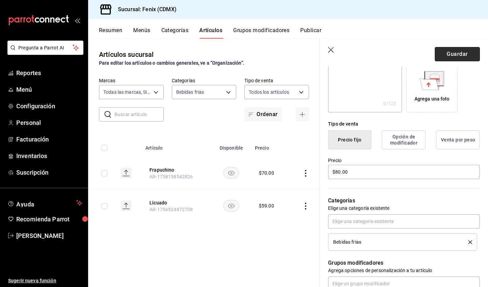
click at [449, 57] on button "Guardar" at bounding box center [456, 54] width 45 height 14
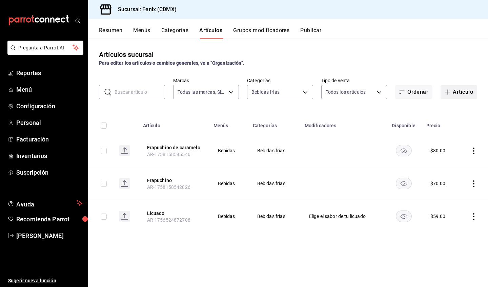
click at [458, 91] on button "Artículo" at bounding box center [458, 92] width 37 height 14
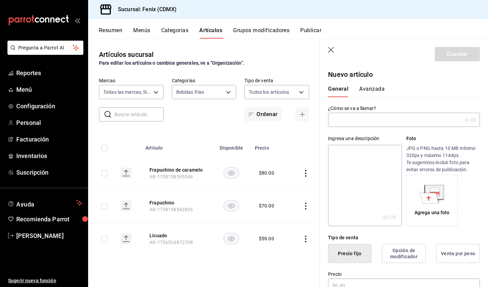
click at [372, 122] on input "text" at bounding box center [395, 120] width 134 height 14
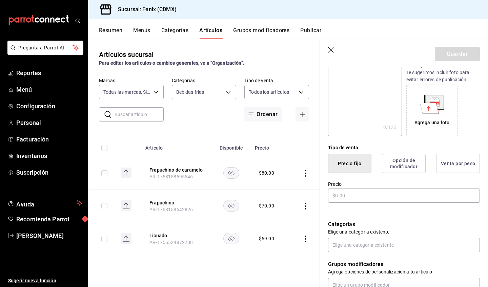
scroll to position [140, 0]
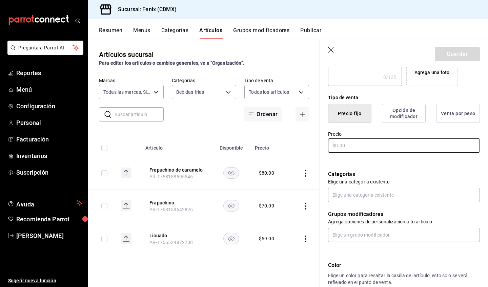
type input "Frapuchino de moka"
click at [389, 145] on input "text" at bounding box center [404, 145] width 152 height 14
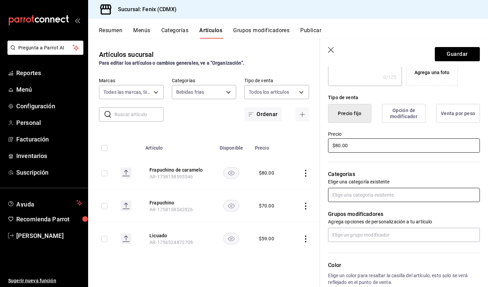
type input "$80.00"
click at [381, 191] on input "text" at bounding box center [404, 195] width 152 height 14
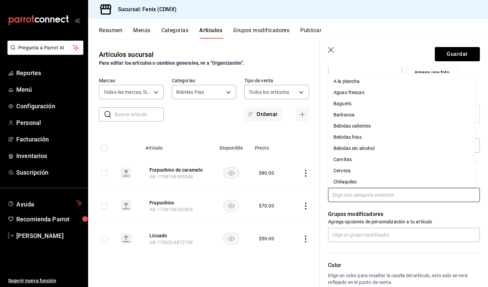
click at [383, 137] on li "Bebidas frias" at bounding box center [401, 137] width 147 height 11
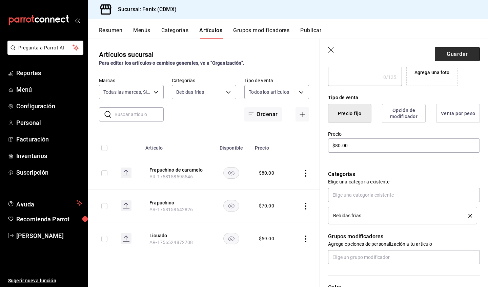
click at [450, 52] on button "Guardar" at bounding box center [456, 54] width 45 height 14
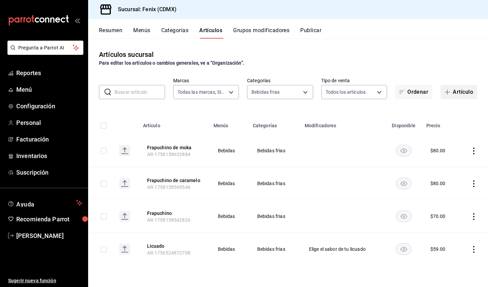
click at [461, 96] on button "Artículo" at bounding box center [458, 92] width 37 height 14
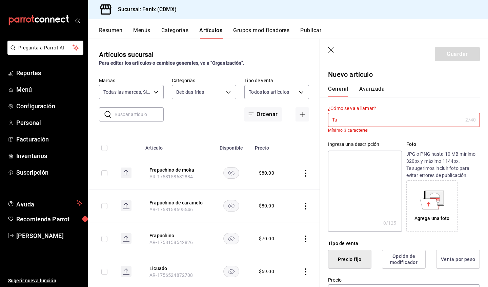
type input "T"
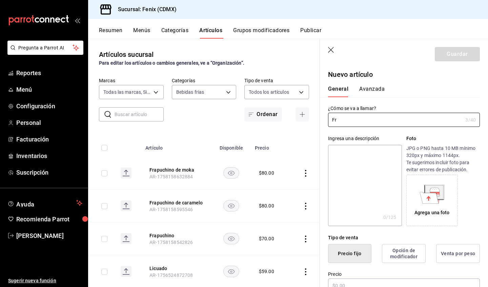
type input "F"
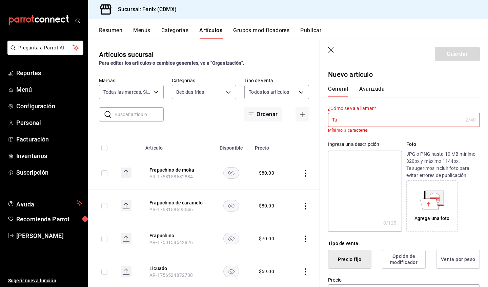
type input "T"
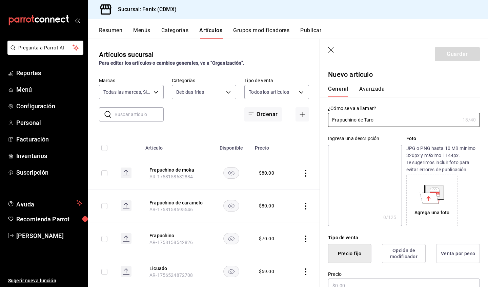
scroll to position [106, 0]
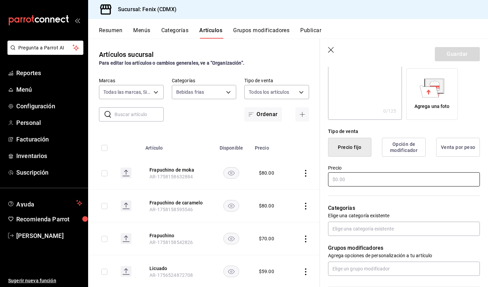
type input "Frapuchino de Taro"
click at [401, 182] on input "text" at bounding box center [404, 179] width 152 height 14
type input "$75.00"
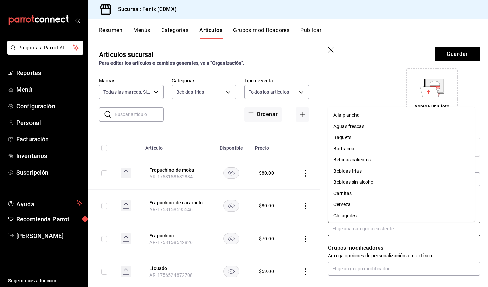
click at [416, 227] on input "text" at bounding box center [404, 229] width 152 height 14
click at [400, 175] on li "Bebidas frias" at bounding box center [401, 171] width 147 height 11
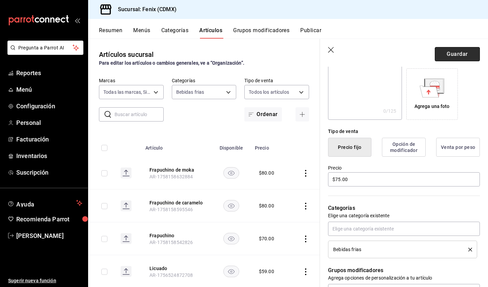
click at [455, 55] on button "Guardar" at bounding box center [456, 54] width 45 height 14
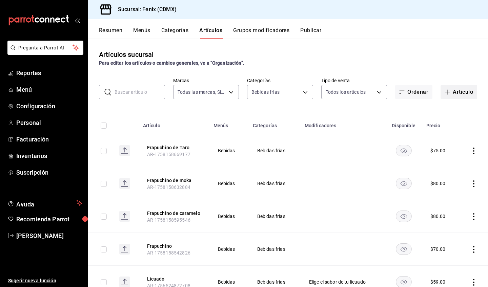
click at [458, 91] on button "Artículo" at bounding box center [458, 92] width 37 height 14
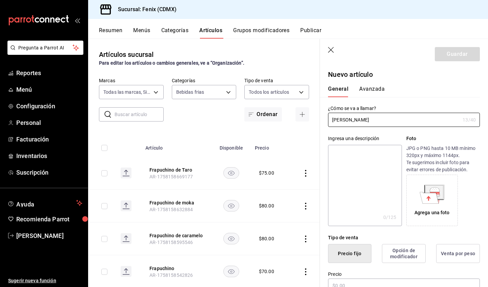
scroll to position [58, 0]
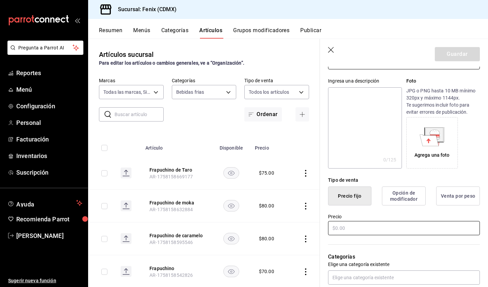
type input "Frape de Chai"
click at [382, 225] on input "text" at bounding box center [404, 228] width 152 height 14
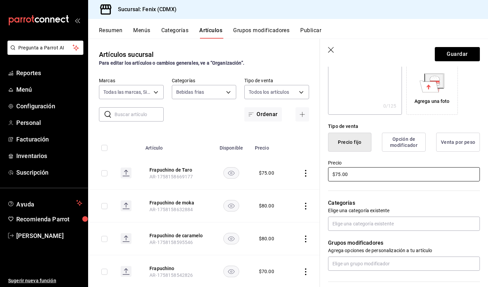
scroll to position [194, 0]
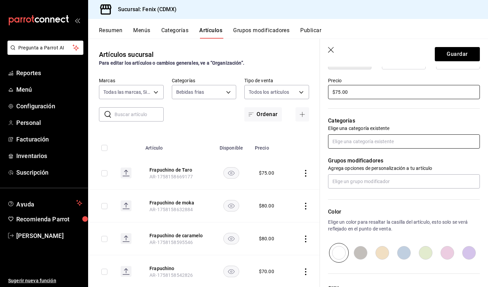
type input "$75.00"
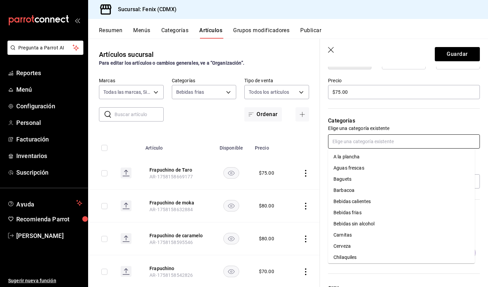
click at [389, 146] on input "text" at bounding box center [404, 141] width 152 height 14
click at [388, 212] on li "Bebidas frias" at bounding box center [401, 212] width 147 height 11
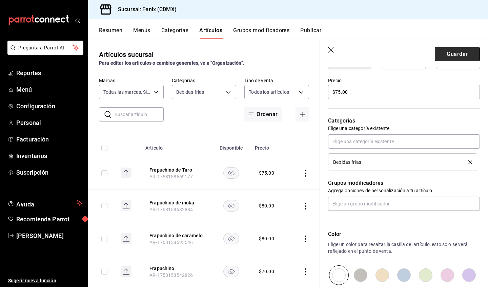
click at [455, 58] on button "Guardar" at bounding box center [456, 54] width 45 height 14
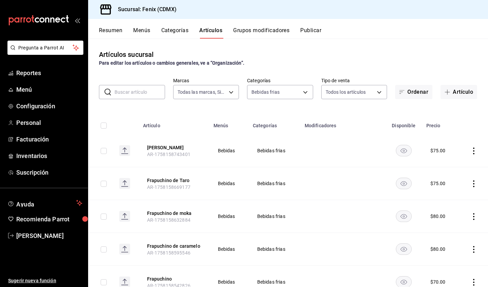
click at [470, 183] on icon "actions" at bounding box center [473, 183] width 7 height 7
click at [452, 199] on span "Editar" at bounding box center [448, 199] width 18 height 7
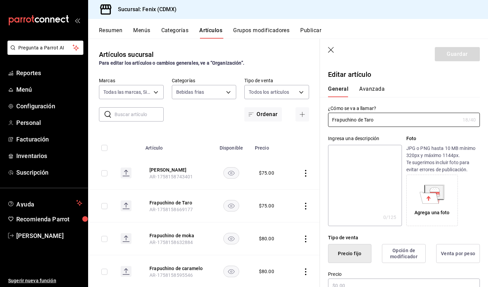
type input "$75.00"
click at [357, 120] on input "Frapuchino de Taro" at bounding box center [394, 120] width 132 height 14
type input "Frape de Taro"
click at [451, 57] on button "Guardar" at bounding box center [456, 54] width 45 height 14
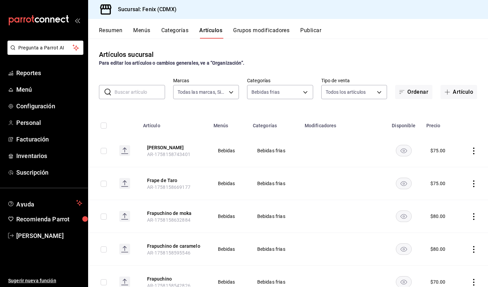
click at [470, 216] on icon "actions" at bounding box center [473, 216] width 7 height 7
click at [446, 230] on span "Editar" at bounding box center [448, 232] width 18 height 7
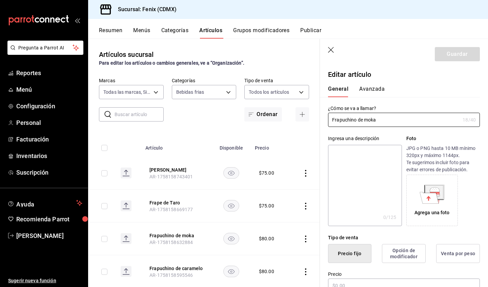
type input "$80.00"
click at [357, 122] on input "Frapuchino de moka" at bounding box center [394, 120] width 132 height 14
type input "Frape de moka"
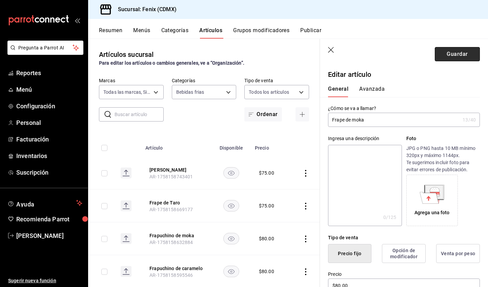
click at [453, 53] on button "Guardar" at bounding box center [456, 54] width 45 height 14
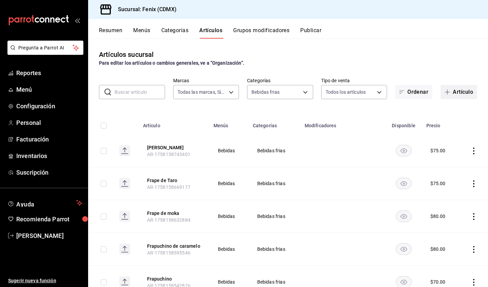
click at [454, 92] on button "Artículo" at bounding box center [458, 92] width 37 height 14
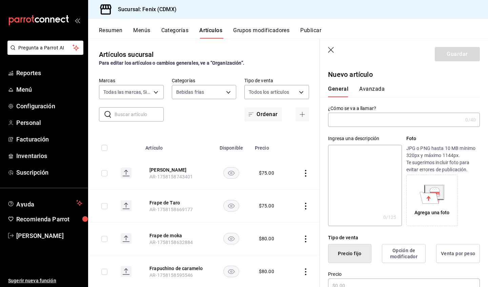
click at [384, 123] on input "text" at bounding box center [395, 120] width 134 height 14
click at [354, 121] on input "Frape de cokies and cream" at bounding box center [394, 120] width 132 height 14
click at [382, 120] on input "Frape de Cookies and cream" at bounding box center [394, 120] width 132 height 14
click at [421, 123] on input "Frape de Cookies and Cream" at bounding box center [394, 120] width 132 height 14
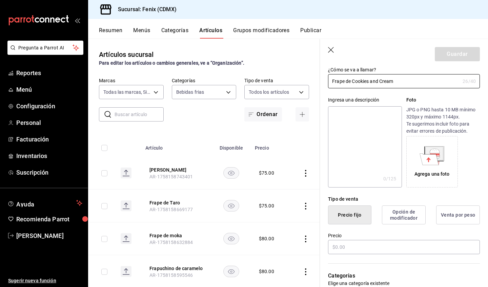
scroll to position [74, 0]
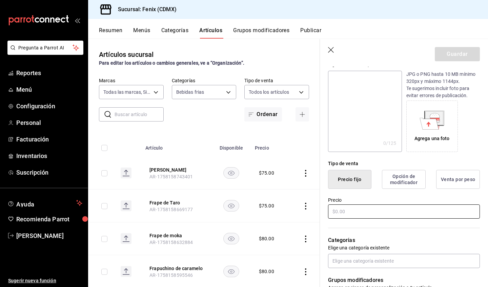
type input "Frape de Cookies and Cream"
click at [382, 212] on input "text" at bounding box center [404, 211] width 152 height 14
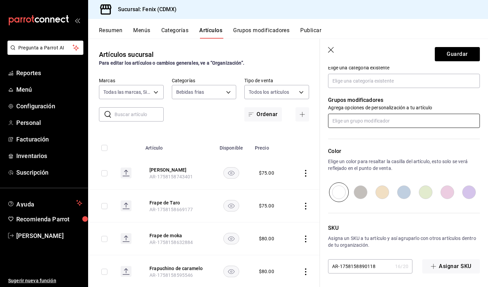
scroll to position [203, 0]
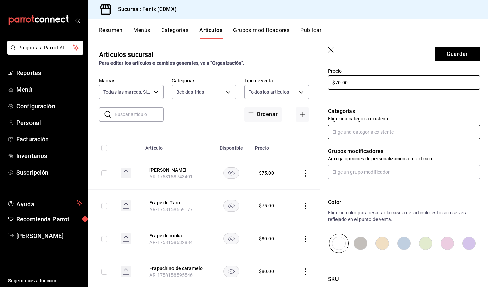
type input "$70.00"
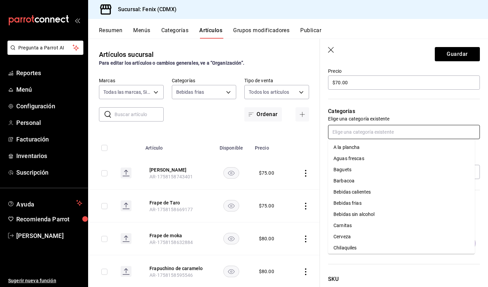
click at [380, 133] on input "text" at bounding box center [404, 132] width 152 height 14
click at [375, 205] on li "Bebidas frias" at bounding box center [401, 203] width 147 height 11
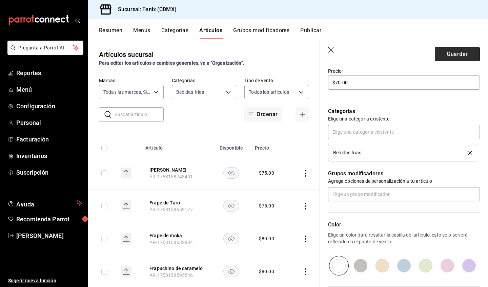
click at [450, 56] on button "Guardar" at bounding box center [456, 54] width 45 height 14
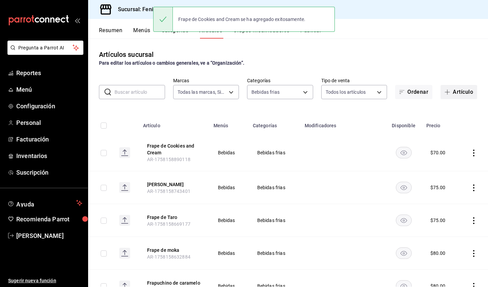
click at [453, 93] on button "Artículo" at bounding box center [458, 92] width 37 height 14
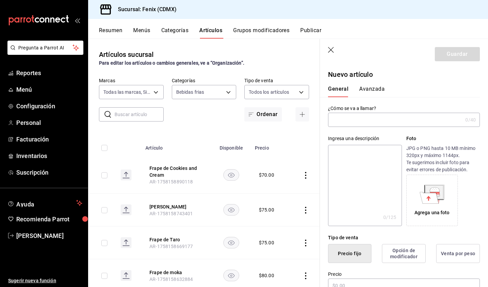
click at [375, 122] on input "text" at bounding box center [395, 120] width 134 height 14
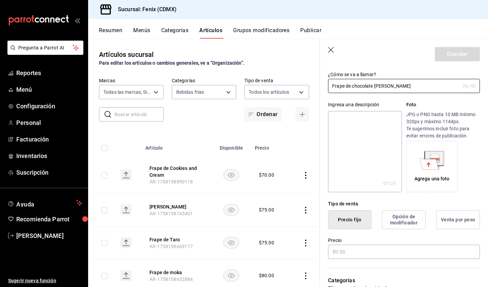
scroll to position [65, 0]
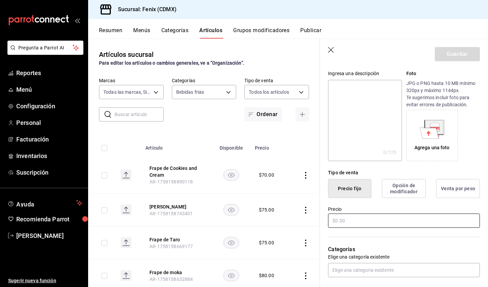
type input "Frape de chocolate ferrero"
click at [371, 221] on input "text" at bounding box center [404, 221] width 152 height 14
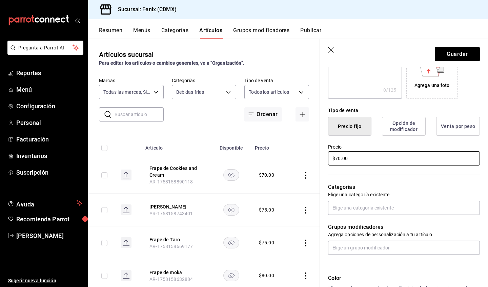
scroll to position [129, 0]
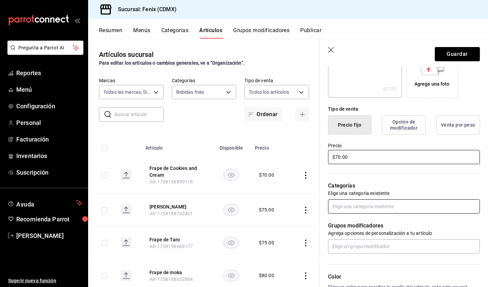
type input "$70.00"
click at [378, 206] on input "text" at bounding box center [404, 206] width 152 height 14
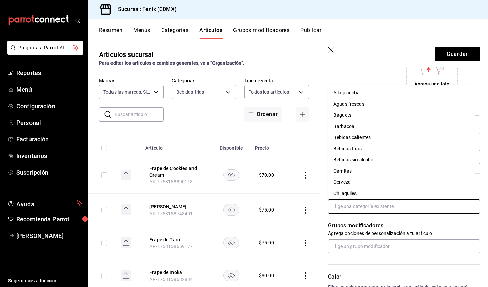
click at [383, 150] on li "Bebidas frias" at bounding box center [401, 148] width 147 height 11
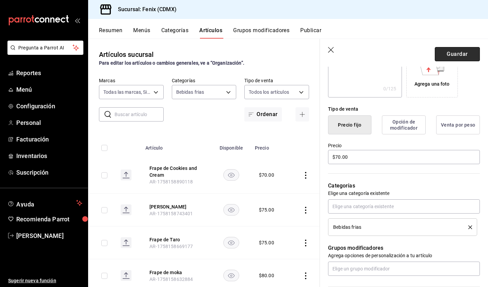
click at [456, 51] on button "Guardar" at bounding box center [456, 54] width 45 height 14
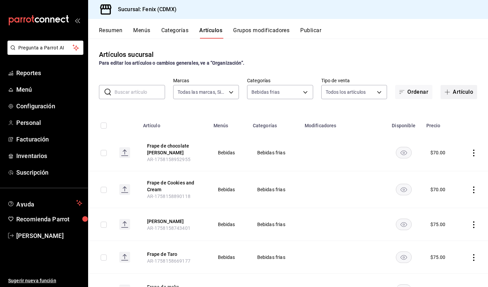
click at [457, 91] on button "Artículo" at bounding box center [458, 92] width 37 height 14
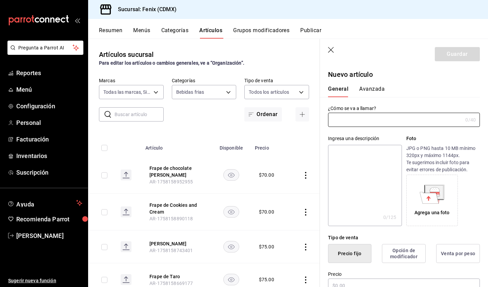
click at [373, 124] on input "text" at bounding box center [395, 120] width 134 height 14
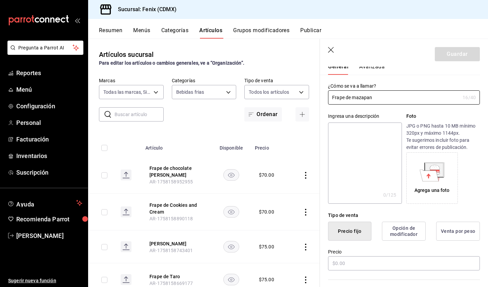
scroll to position [113, 0]
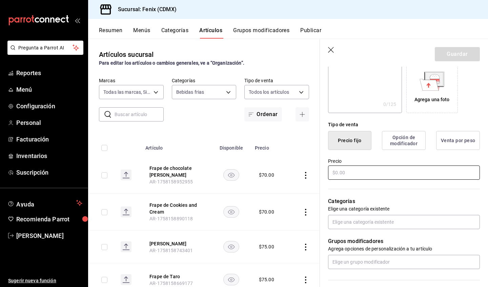
type input "Frape de mazapan"
click at [418, 172] on input "text" at bounding box center [404, 173] width 152 height 14
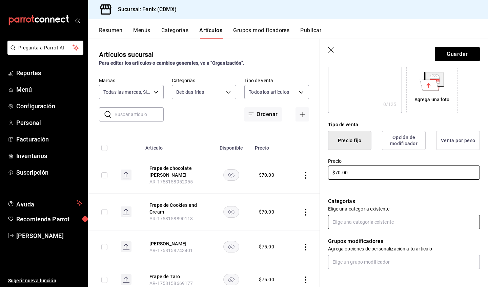
type input "$70.00"
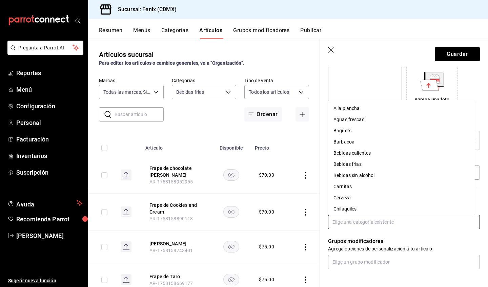
click at [420, 217] on input "text" at bounding box center [404, 222] width 152 height 14
click at [398, 163] on li "Bebidas frias" at bounding box center [401, 164] width 147 height 11
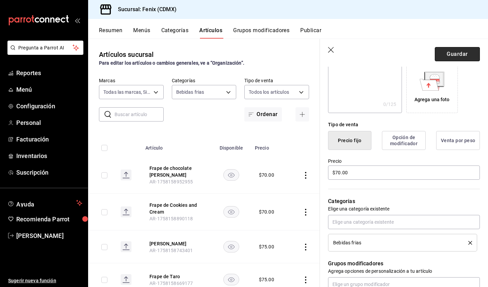
click at [466, 56] on button "Guardar" at bounding box center [456, 54] width 45 height 14
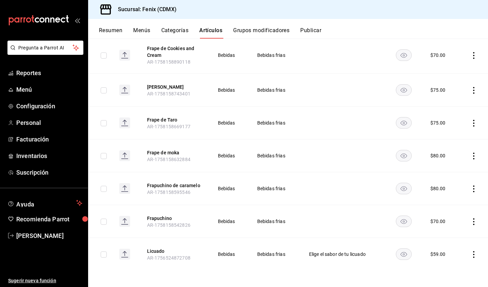
scroll to position [29, 0]
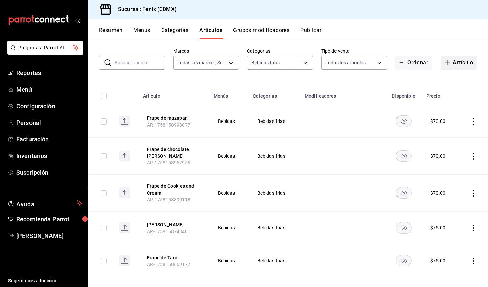
click at [456, 62] on button "Artículo" at bounding box center [458, 63] width 37 height 14
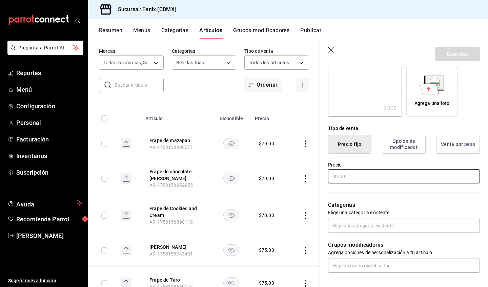
scroll to position [122, 0]
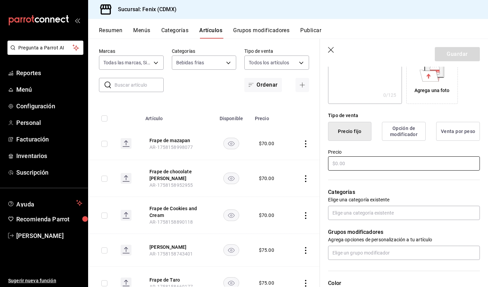
type input "Smoothies"
click at [391, 163] on input "text" at bounding box center [404, 163] width 152 height 14
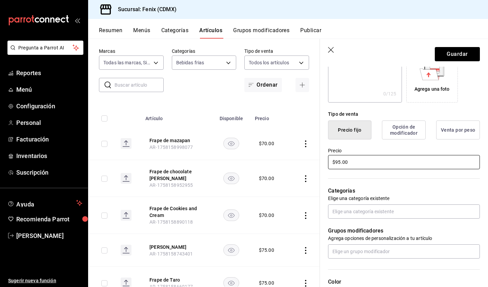
scroll to position [128, 0]
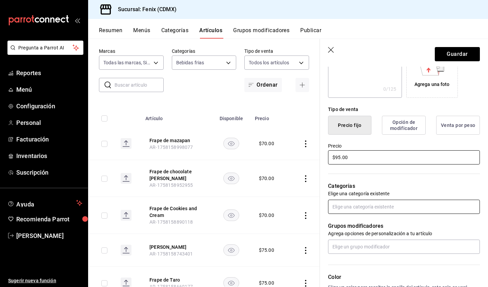
type input "$95.00"
click at [419, 206] on input "text" at bounding box center [404, 207] width 152 height 14
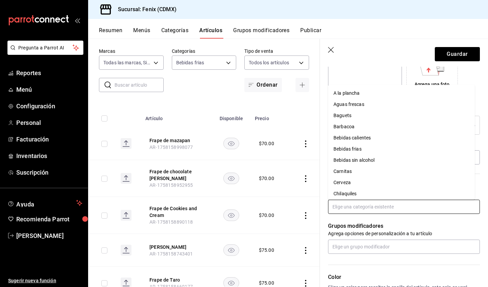
click at [363, 148] on li "Bebidas frias" at bounding box center [401, 149] width 147 height 11
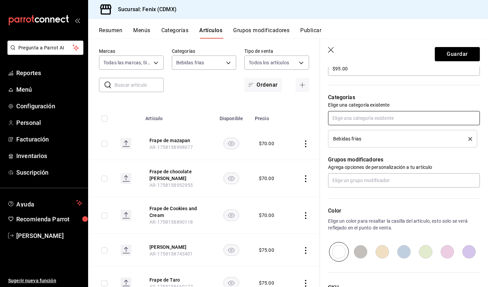
scroll to position [218, 0]
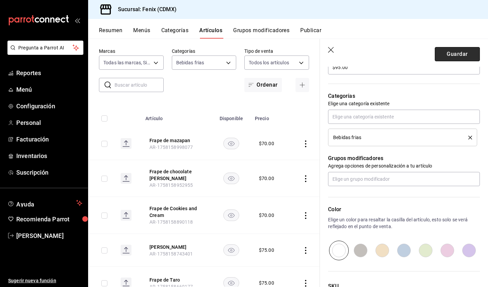
click at [453, 57] on button "Guardar" at bounding box center [456, 54] width 45 height 14
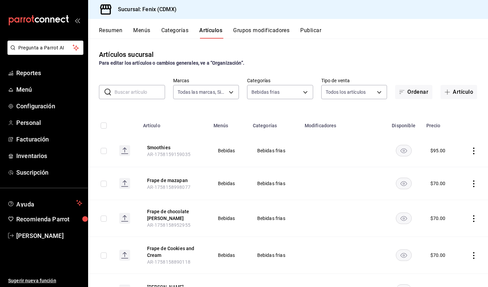
click at [275, 31] on button "Grupos modificadores" at bounding box center [261, 33] width 56 height 12
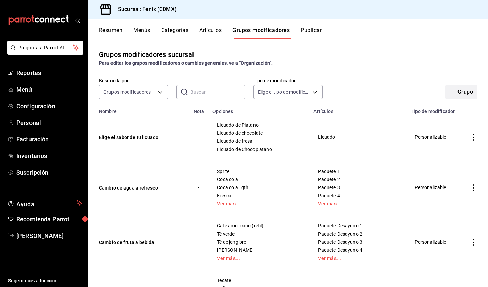
click at [466, 92] on button "Grupo" at bounding box center [461, 92] width 32 height 14
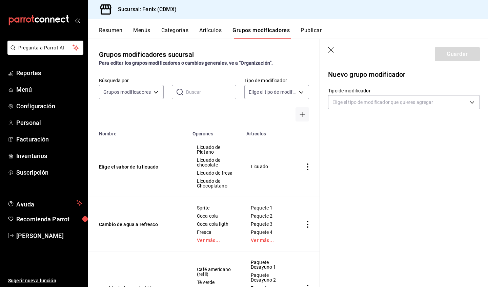
click at [331, 49] on icon "button" at bounding box center [331, 50] width 7 height 7
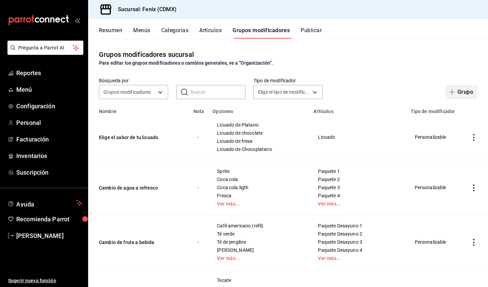
click at [466, 90] on button "Grupo" at bounding box center [461, 92] width 32 height 14
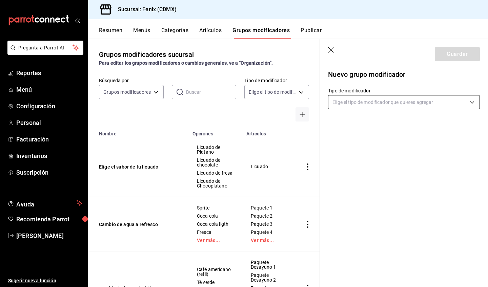
click at [355, 105] on body "Pregunta a Parrot AI Reportes Menú Configuración Personal Facturación Inventari…" at bounding box center [244, 143] width 488 height 287
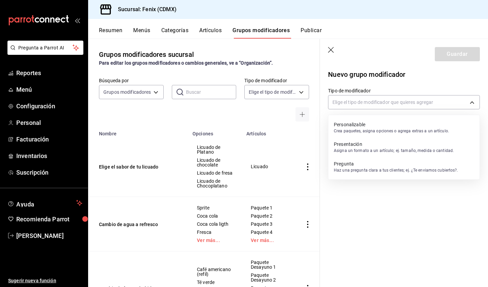
click at [378, 128] on p "Personalizable" at bounding box center [390, 124] width 115 height 7
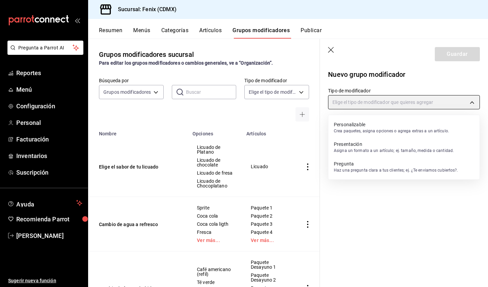
type input "CUSTOMIZABLE"
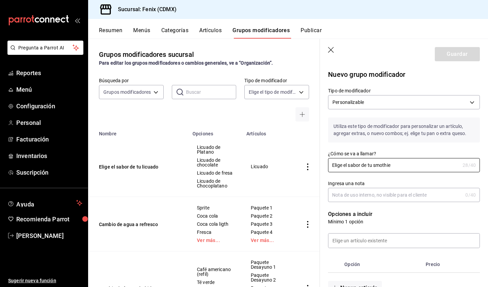
type input "Elige el sabor de tu smothie"
click at [398, 200] on input "Ingresa una nota" at bounding box center [395, 195] width 134 height 14
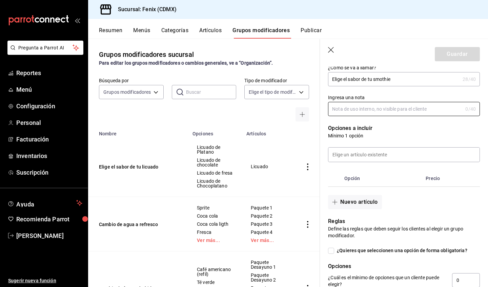
scroll to position [89, 0]
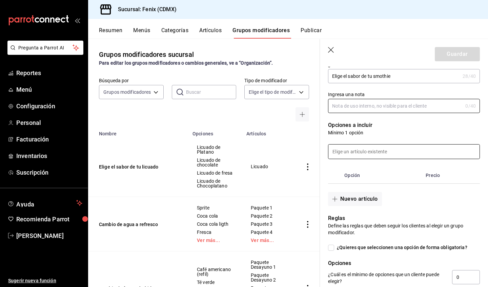
click at [400, 156] on input at bounding box center [403, 152] width 151 height 14
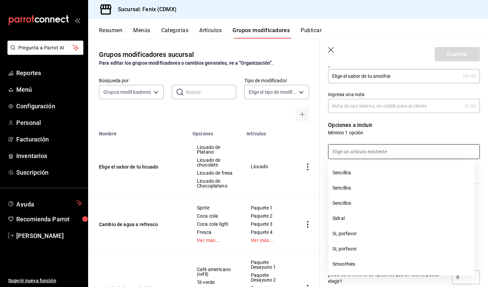
scroll to position [6639, 0]
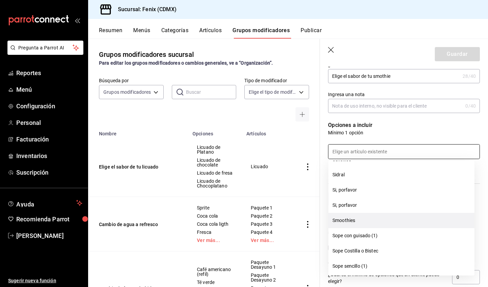
click at [412, 222] on li "Smoothies" at bounding box center [401, 220] width 146 height 15
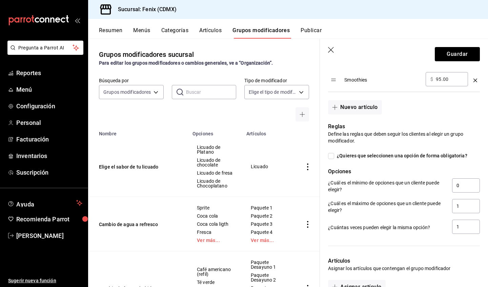
scroll to position [269, 0]
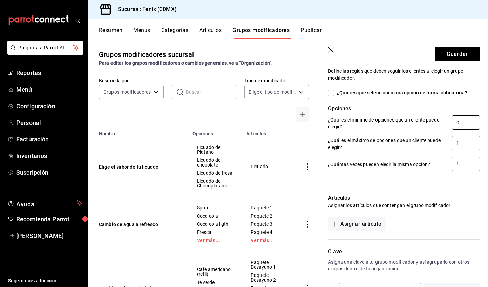
click at [462, 124] on input "0" at bounding box center [466, 122] width 28 height 14
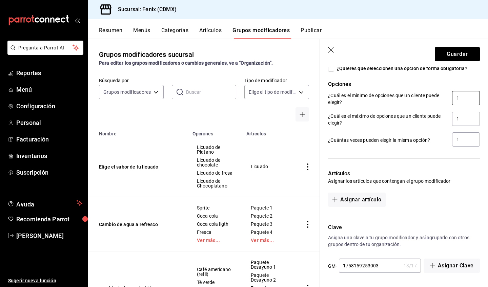
scroll to position [203, 0]
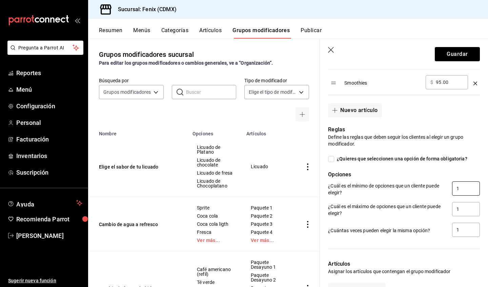
type input "1"
click at [331, 159] on input "¿Quieres que seleccionen una opción de forma obligatoria?" at bounding box center [331, 159] width 6 height 6
checkbox input "true"
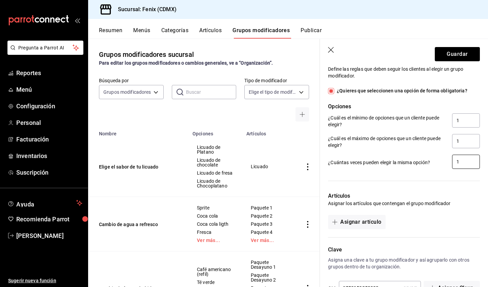
scroll to position [294, 0]
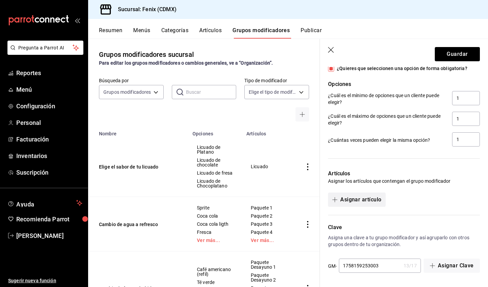
click at [373, 204] on button "Asignar artículo" at bounding box center [356, 200] width 57 height 14
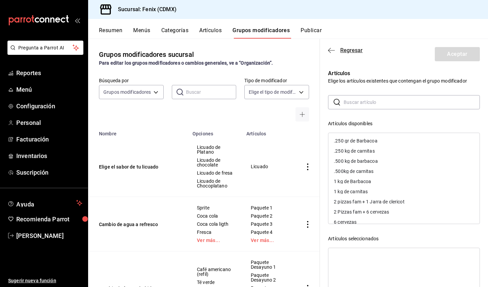
click at [329, 51] on icon "button" at bounding box center [331, 50] width 7 height 6
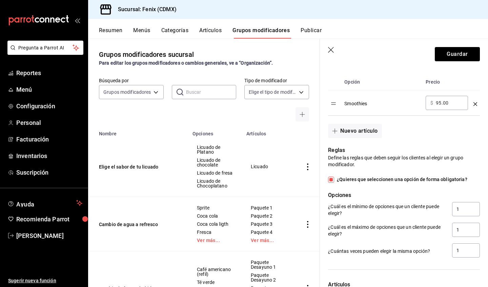
scroll to position [171, 0]
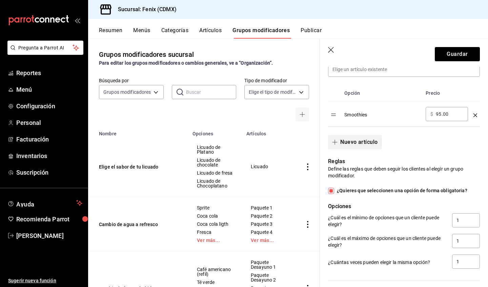
click at [348, 145] on button "Nuevo artículo" at bounding box center [354, 142] width 53 height 14
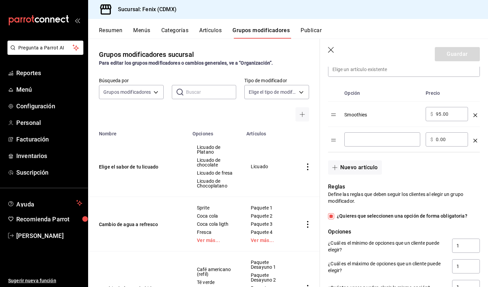
click at [473, 139] on icon "optionsTable" at bounding box center [475, 141] width 4 height 4
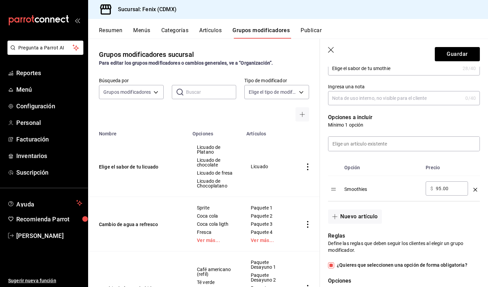
scroll to position [127, 0]
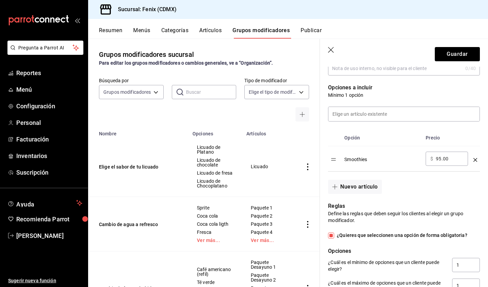
click at [473, 160] on icon "optionsTable" at bounding box center [475, 160] width 4 height 4
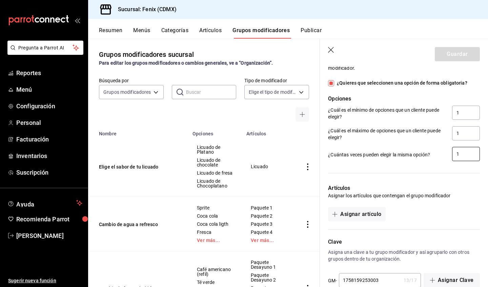
scroll to position [268, 0]
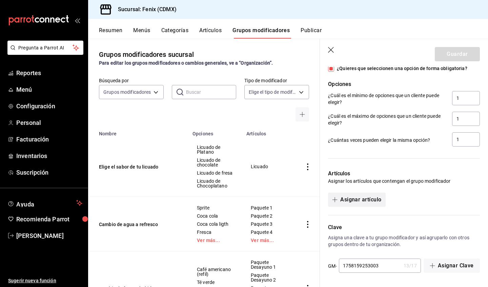
click at [374, 199] on button "Asignar artículo" at bounding box center [356, 200] width 57 height 14
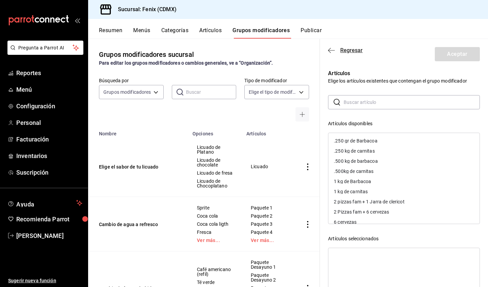
click at [330, 49] on icon "button" at bounding box center [331, 50] width 7 height 6
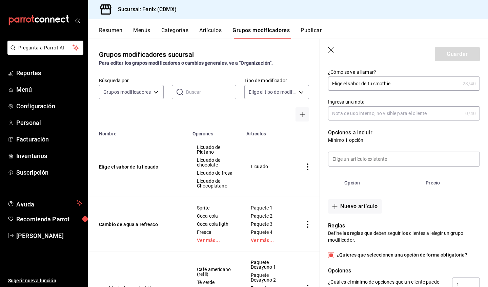
scroll to position [91, 0]
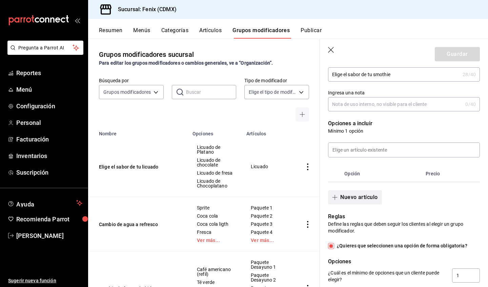
click at [371, 198] on button "Nuevo artículo" at bounding box center [354, 197] width 53 height 14
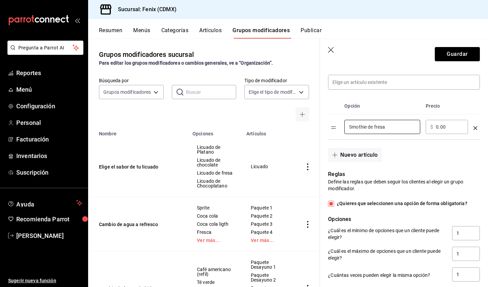
scroll to position [169, 0]
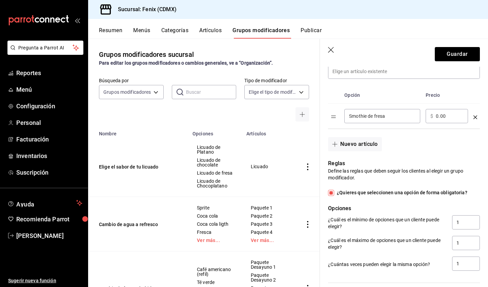
click at [357, 116] on input "Smothie de fresa" at bounding box center [382, 116] width 66 height 7
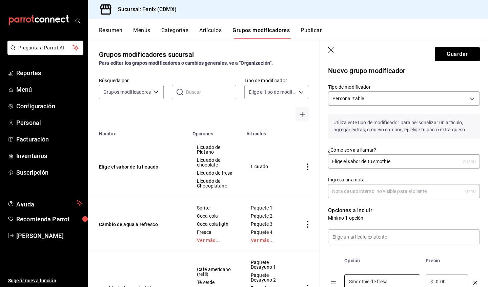
scroll to position [0, 0]
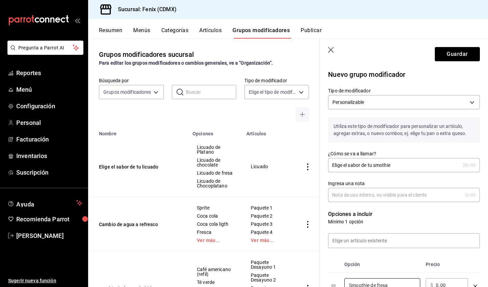
type input "Smoothie de fresa"
click at [384, 165] on input "Elige el sabor de tu smothie" at bounding box center [394, 165] width 132 height 14
type input "Elige el sabor de tu smoothie"
click at [400, 146] on div "¿Cómo se va a llamar? Elige el sabor de tu smoothie 29 /40 ¿Cómo se va a llamar?" at bounding box center [400, 158] width 160 height 30
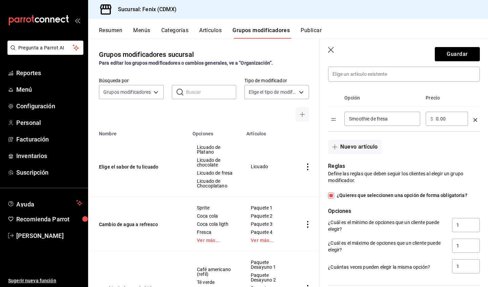
scroll to position [186, 0]
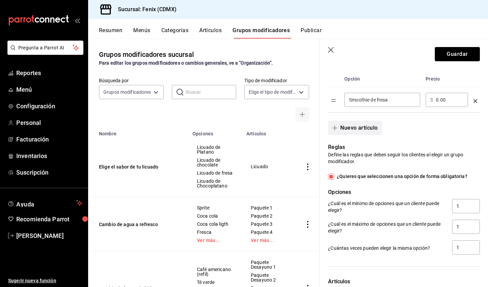
click at [364, 128] on button "Nuevo artículo" at bounding box center [354, 128] width 53 height 14
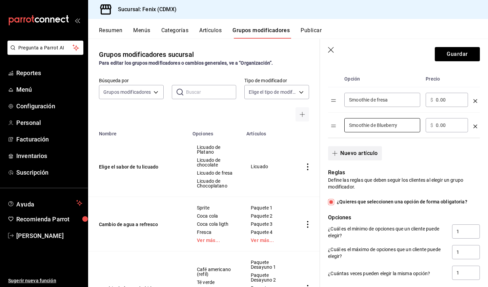
type input "Smoothie de Blueberry"
click at [373, 153] on button "Nuevo artículo" at bounding box center [354, 153] width 53 height 14
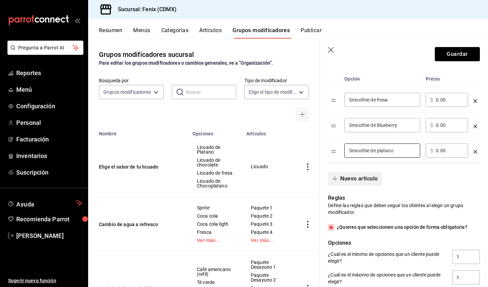
type input "Smoothie de platano"
click at [363, 180] on button "Nuevo artículo" at bounding box center [354, 179] width 53 height 14
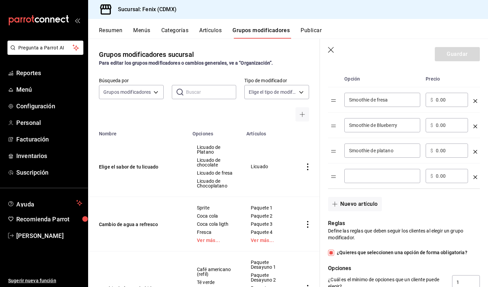
click at [366, 180] on div "​" at bounding box center [382, 176] width 76 height 14
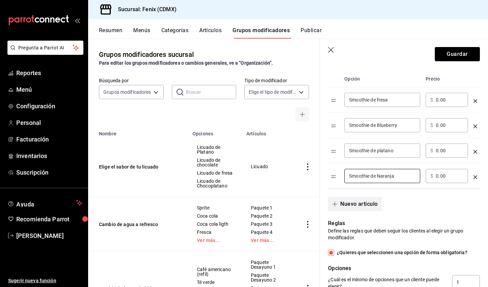
type input "Smoothie de Naranja"
click at [363, 205] on button "Nuevo artículo" at bounding box center [354, 204] width 53 height 14
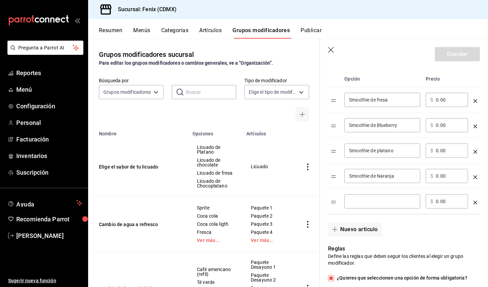
click at [363, 204] on input "optionsTable" at bounding box center [382, 201] width 66 height 7
type input "Smoothie de Mango"
click at [367, 228] on button "Nuevo artículo" at bounding box center [354, 229] width 53 height 14
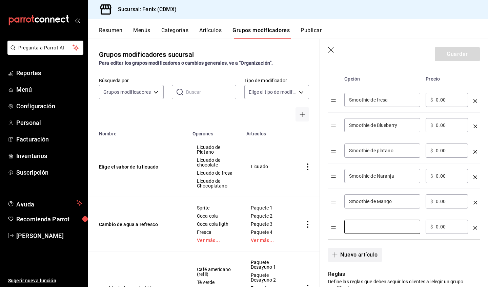
click at [367, 228] on input "optionsTable" at bounding box center [382, 226] width 66 height 7
type input "Smoothie de Kiwi"
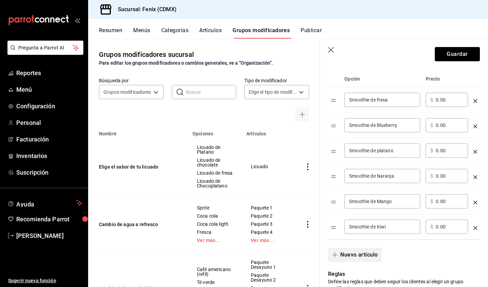
click at [362, 253] on button "Nuevo artículo" at bounding box center [354, 255] width 53 height 14
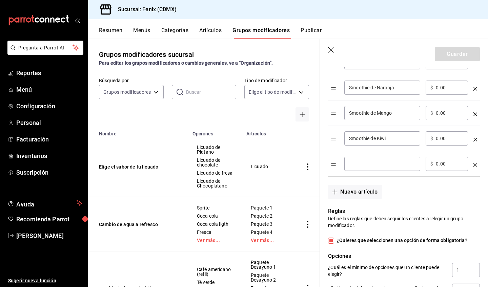
scroll to position [275, 0]
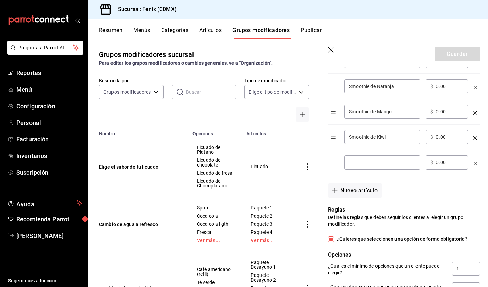
click at [381, 165] on input "optionsTable" at bounding box center [382, 162] width 66 height 7
type input "Smoothie de Piña"
click at [365, 194] on button "Nuevo artículo" at bounding box center [354, 191] width 53 height 14
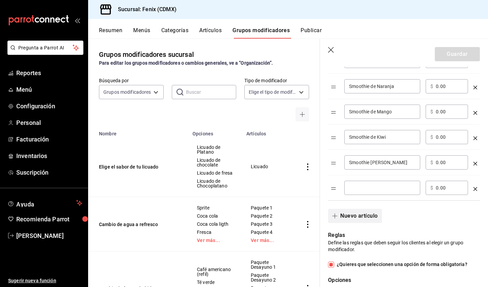
click at [365, 194] on div "​" at bounding box center [382, 188] width 76 height 14
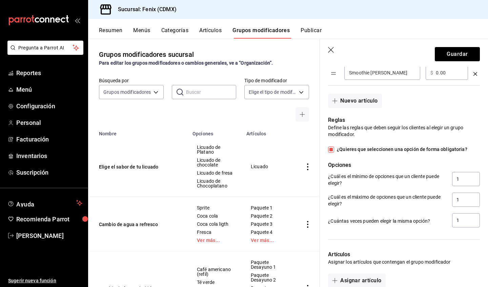
scroll to position [471, 0]
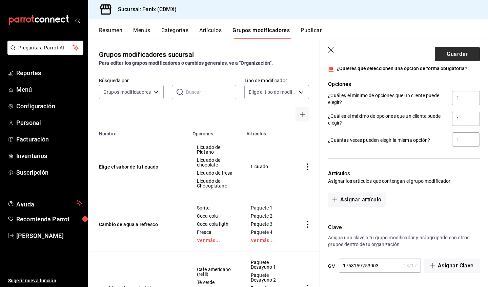
type input "Smoothie de Pera"
click at [460, 52] on button "Guardar" at bounding box center [456, 54] width 45 height 14
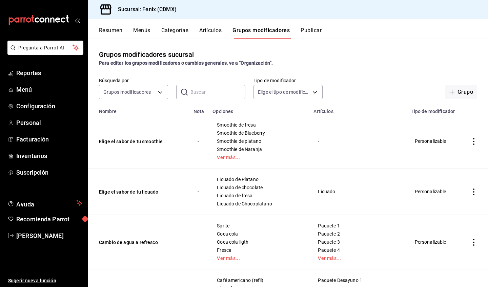
click at [470, 141] on icon "actions" at bounding box center [473, 141] width 7 height 7
click at [451, 158] on span "Editar" at bounding box center [448, 157] width 18 height 7
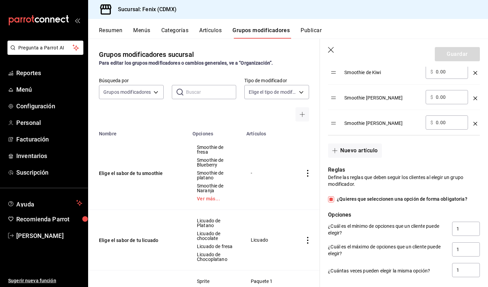
scroll to position [504, 0]
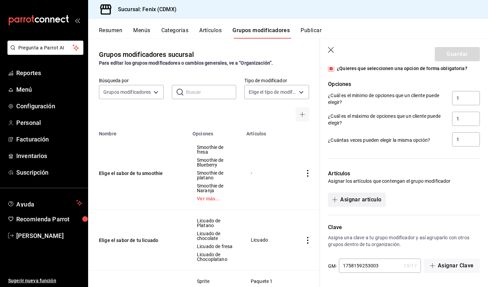
click at [373, 203] on button "Asignar artículo" at bounding box center [356, 200] width 57 height 14
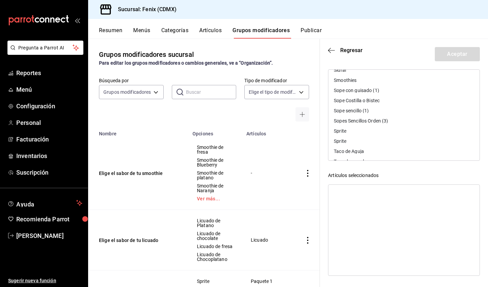
scroll to position [2669, 0]
click at [381, 87] on div "Smoothies" at bounding box center [403, 90] width 151 height 10
click at [465, 56] on button "Aceptar" at bounding box center [456, 54] width 45 height 14
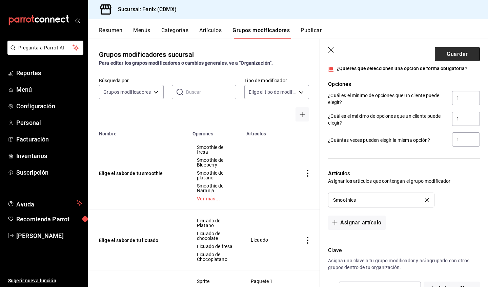
click at [465, 55] on button "Guardar" at bounding box center [456, 54] width 45 height 14
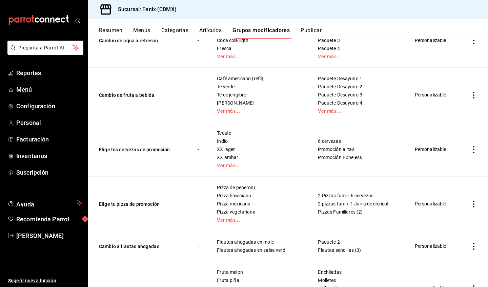
scroll to position [232, 0]
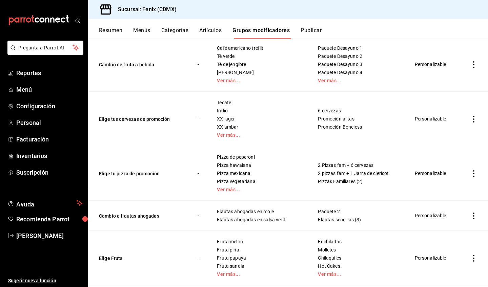
click at [470, 121] on icon "actions" at bounding box center [473, 119] width 7 height 7
click at [447, 136] on span "Editar" at bounding box center [448, 134] width 18 height 7
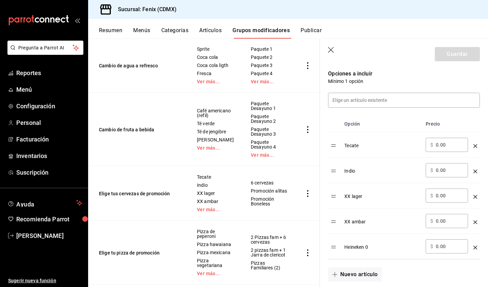
scroll to position [185, 0]
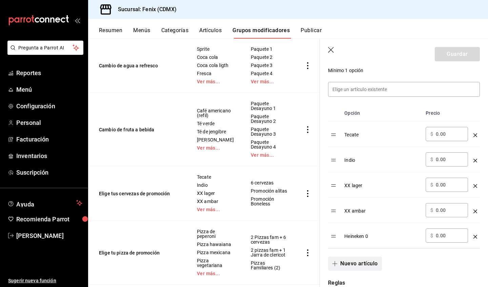
click at [367, 265] on button "Nuevo artículo" at bounding box center [354, 264] width 53 height 14
click at [372, 260] on input "optionsTable" at bounding box center [382, 261] width 66 height 7
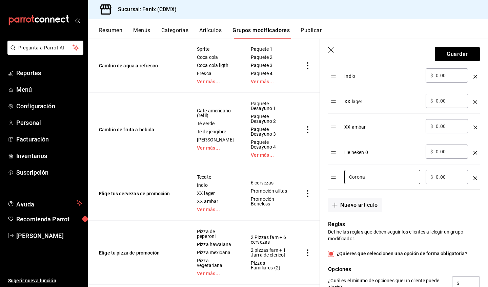
scroll to position [318, 0]
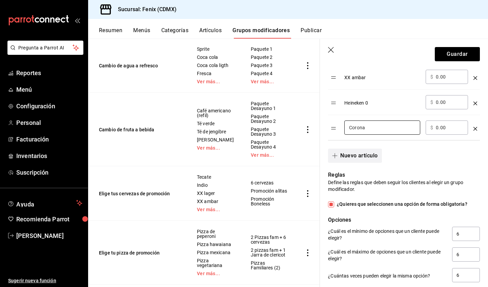
type input "Corona"
click at [375, 157] on button "Nuevo artículo" at bounding box center [354, 156] width 53 height 14
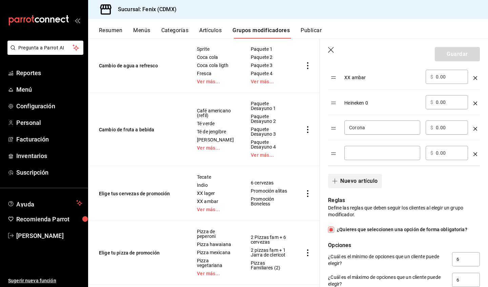
click at [375, 157] on div "​" at bounding box center [382, 153] width 76 height 14
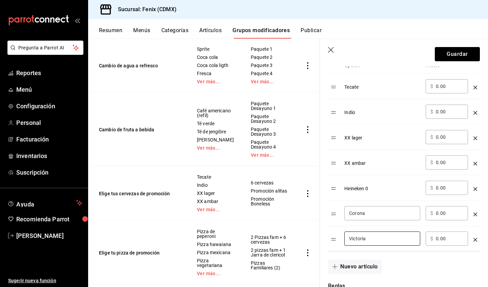
scroll to position [277, 0]
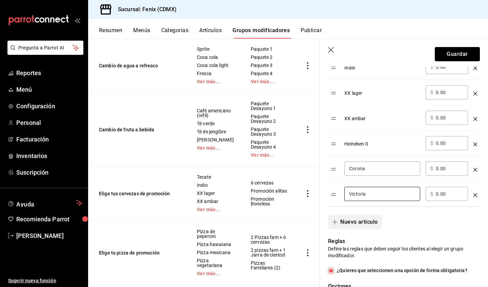
type input "Victoria"
click at [368, 222] on button "Nuevo artículo" at bounding box center [354, 222] width 53 height 14
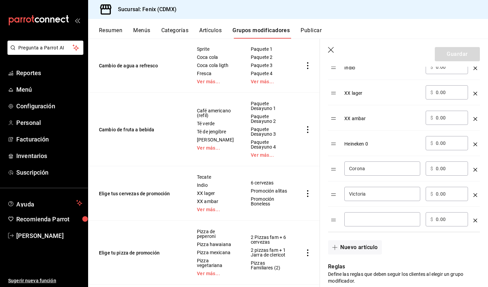
click at [368, 222] on input "optionsTable" at bounding box center [382, 219] width 66 height 7
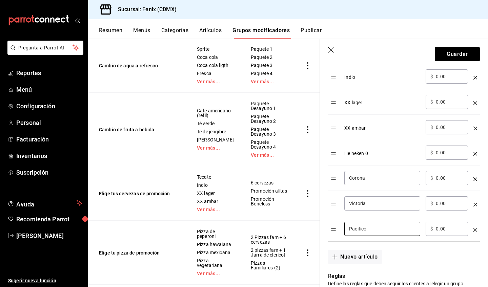
scroll to position [281, 0]
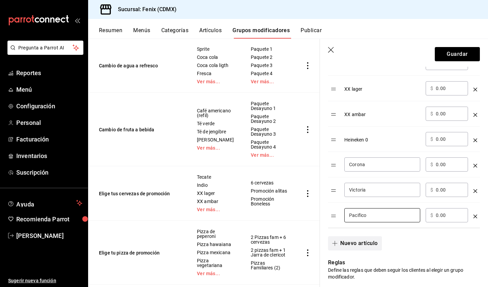
type input "Pacifico"
click at [359, 244] on button "Nuevo artículo" at bounding box center [354, 243] width 53 height 14
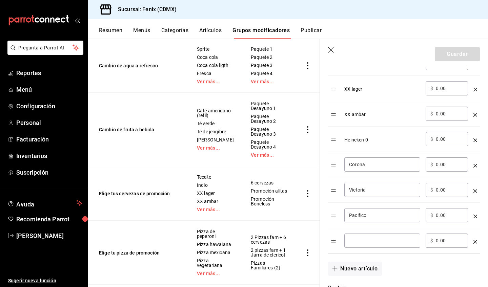
click at [363, 237] on input "optionsTable" at bounding box center [382, 240] width 66 height 7
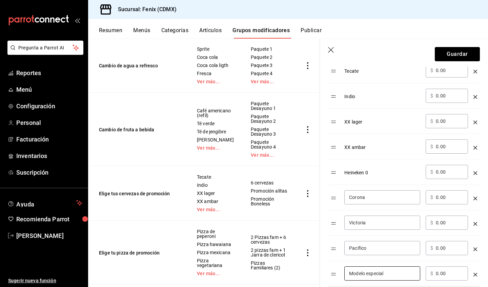
scroll to position [388, 0]
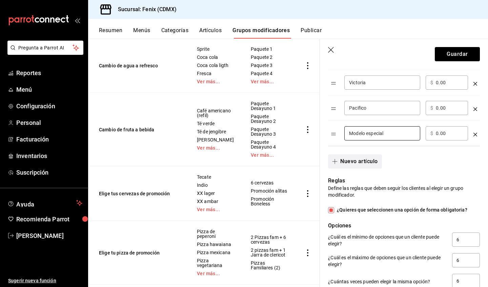
type input "Modelo especial"
click at [371, 163] on button "Nuevo artículo" at bounding box center [354, 161] width 53 height 14
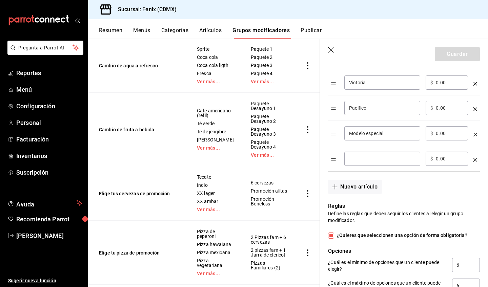
click at [380, 161] on input "optionsTable" at bounding box center [382, 158] width 66 height 7
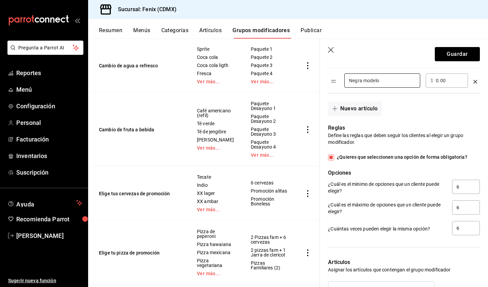
scroll to position [454, 0]
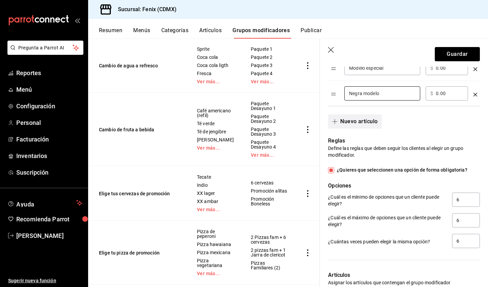
type input "Negra modelo"
click at [367, 121] on button "Nuevo artículo" at bounding box center [354, 121] width 53 height 14
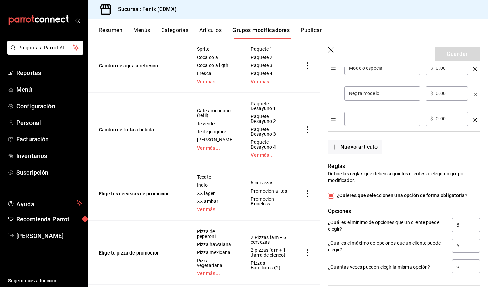
click at [370, 119] on input "optionsTable" at bounding box center [382, 118] width 66 height 7
type input "Bohemia obscura"
click at [366, 147] on button "Nuevo artículo" at bounding box center [354, 147] width 53 height 14
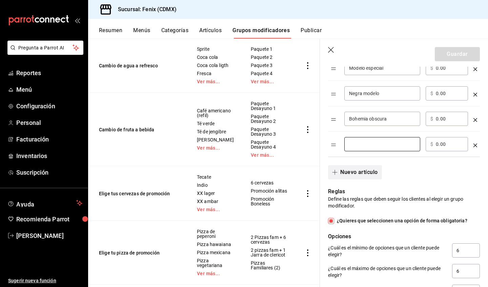
click at [366, 147] on input "optionsTable" at bounding box center [382, 144] width 66 height 7
type input "Bohemia Clara"
click at [375, 173] on button "Nuevo artículo" at bounding box center [354, 172] width 53 height 14
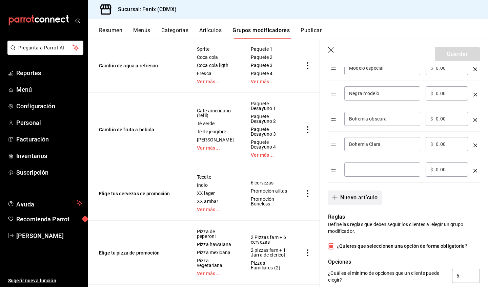
click at [375, 173] on div "​" at bounding box center [382, 170] width 76 height 14
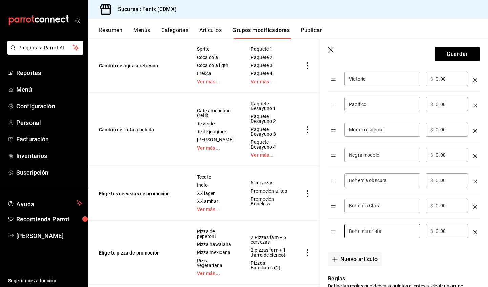
scroll to position [440, 0]
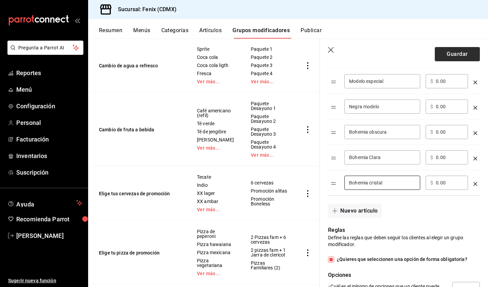
type input "Bohemia cristal"
click at [459, 55] on button "Guardar" at bounding box center [456, 54] width 45 height 14
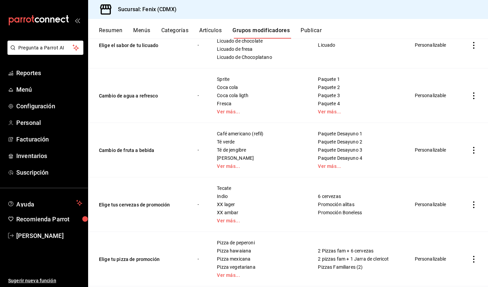
scroll to position [184, 0]
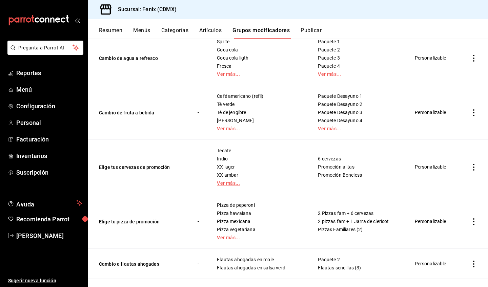
click at [231, 181] on link "Ver más..." at bounding box center [259, 183] width 84 height 5
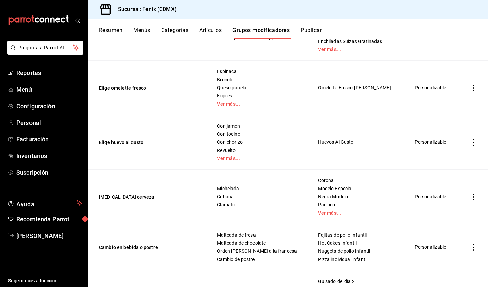
scroll to position [1052, 0]
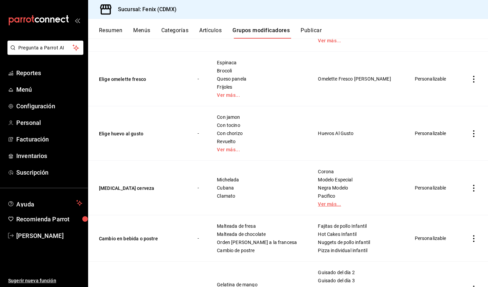
click at [319, 206] on link "Ver más..." at bounding box center [358, 204] width 80 height 5
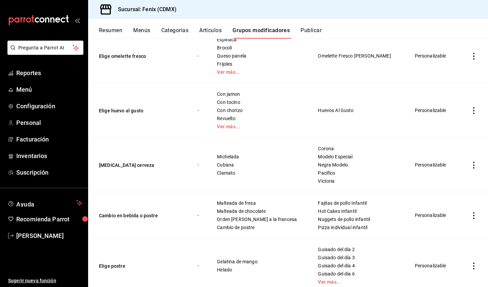
scroll to position [1097, 0]
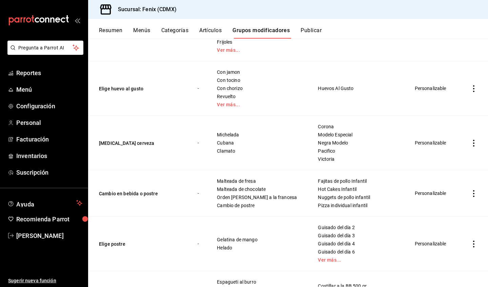
click at [470, 143] on icon "actions" at bounding box center [473, 143] width 7 height 7
click at [438, 158] on div at bounding box center [433, 159] width 12 height 8
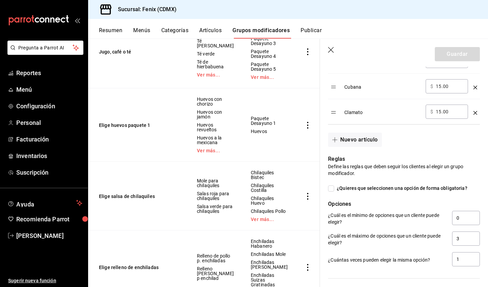
scroll to position [147, 0]
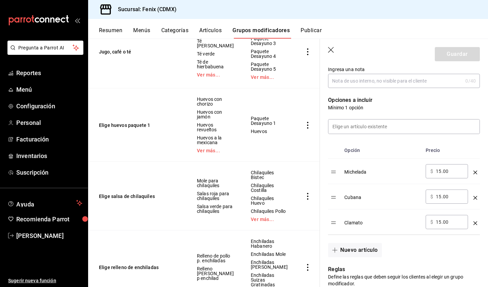
click at [328, 52] on icon "button" at bounding box center [331, 50] width 7 height 7
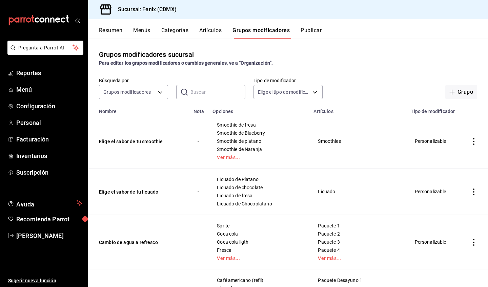
click at [212, 29] on button "Artículos" at bounding box center [210, 33] width 22 height 12
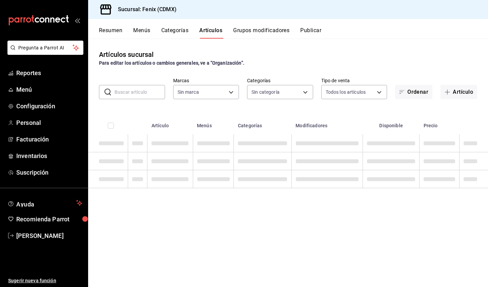
type input "a362021f-954e-4fc2-90b5-ad824f843d5b"
type input "c12fcfb7-5ce7-467c-a9ba-a18d9500d2fc,fe92eadd-dc3f-4e06-b9ee-f09e49d6afa6,53d12…"
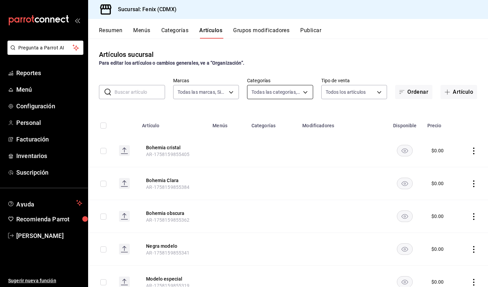
click at [286, 94] on body "Pregunta a Parrot AI Reportes Menú Configuración Personal Facturación Inventari…" at bounding box center [244, 143] width 488 height 287
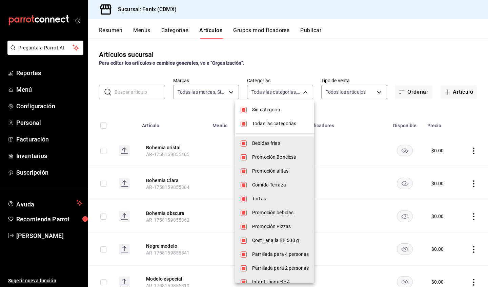
click at [276, 110] on span "Sin categoría" at bounding box center [280, 109] width 57 height 7
checkbox input "false"
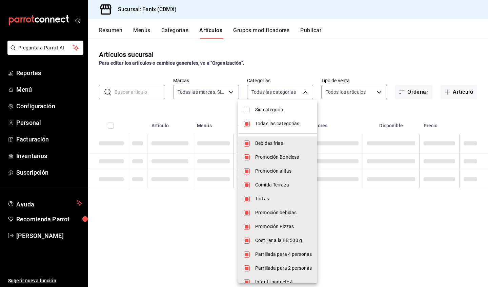
click at [275, 123] on span "Todas las categorías" at bounding box center [283, 123] width 57 height 7
checkbox input "false"
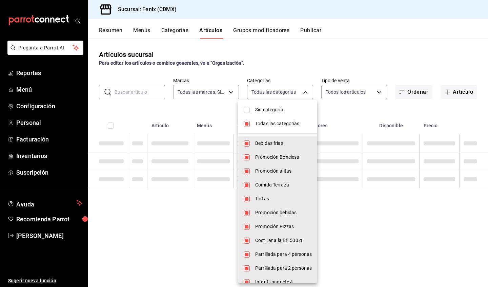
checkbox input "false"
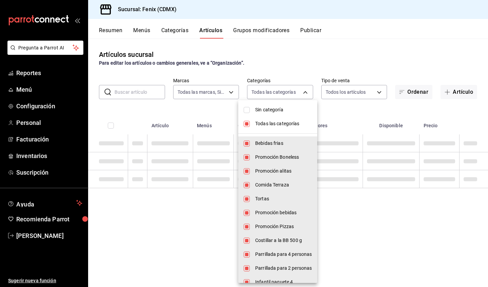
checkbox input "false"
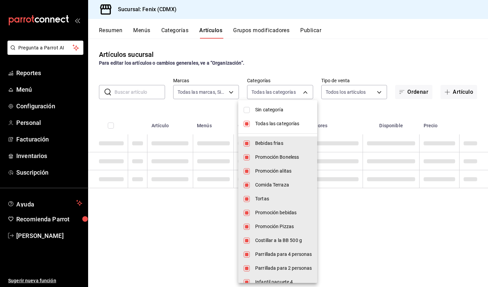
checkbox input "false"
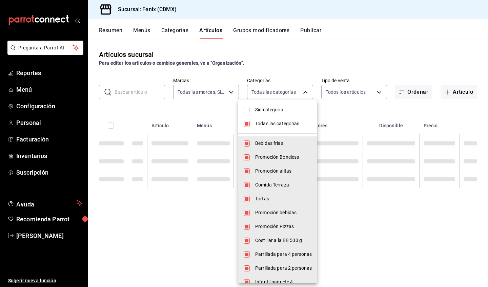
checkbox input "false"
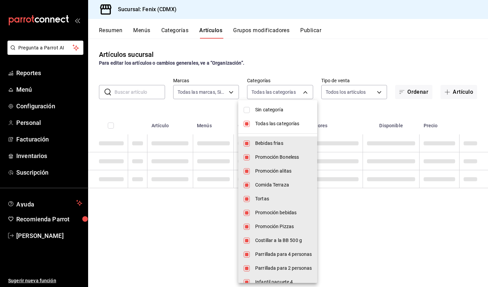
checkbox input "false"
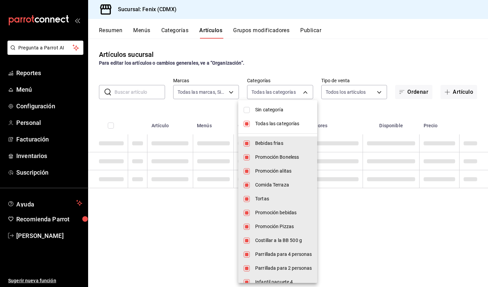
checkbox input "false"
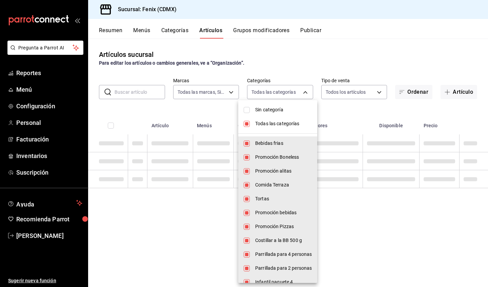
checkbox input "false"
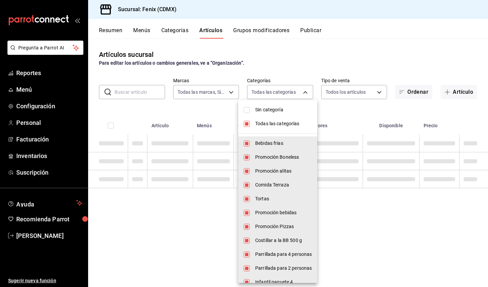
checkbox input "false"
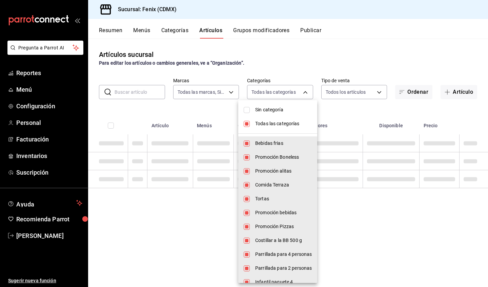
checkbox input "false"
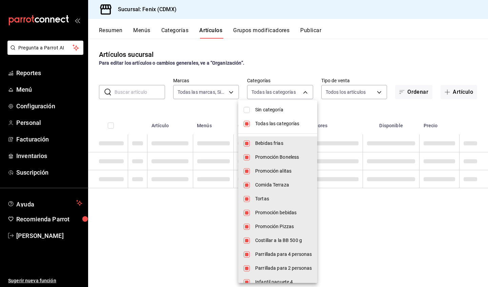
checkbox input "false"
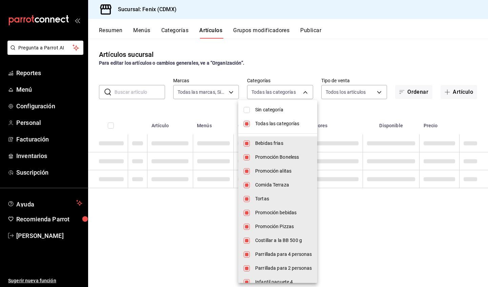
checkbox input "false"
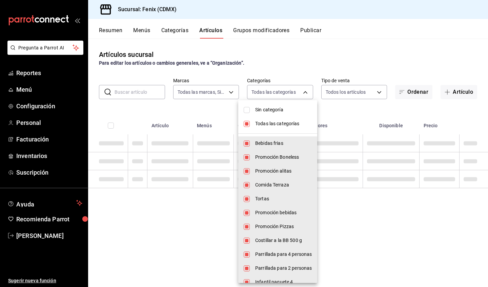
checkbox input "false"
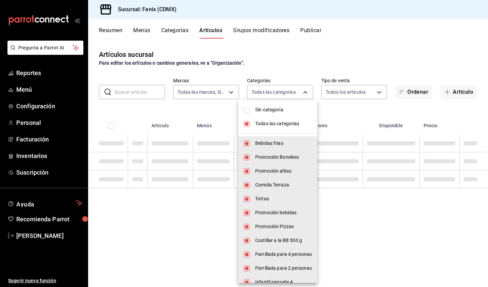
checkbox input "false"
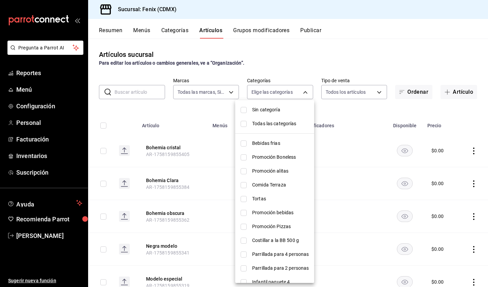
click at [269, 147] on li "Bebidas frias" at bounding box center [274, 143] width 79 height 14
type input "c12fcfb7-5ce7-467c-a9ba-a18d9500d2fc"
checkbox input "true"
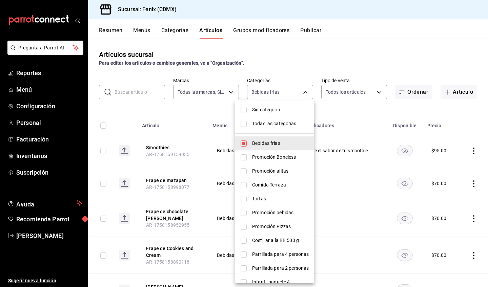
click at [333, 108] on div at bounding box center [244, 143] width 488 height 287
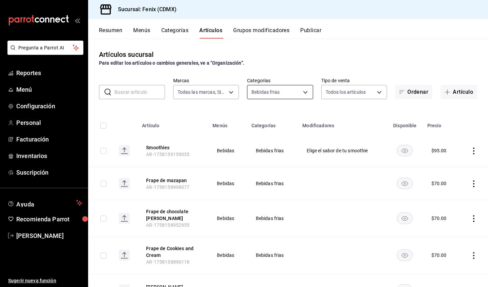
click at [274, 96] on body "Pregunta a Parrot AI Reportes Menú Configuración Personal Facturación Inventari…" at bounding box center [244, 143] width 488 height 287
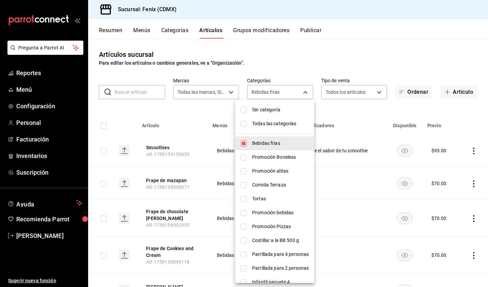
click at [282, 110] on span "Sin categoría" at bounding box center [280, 109] width 57 height 7
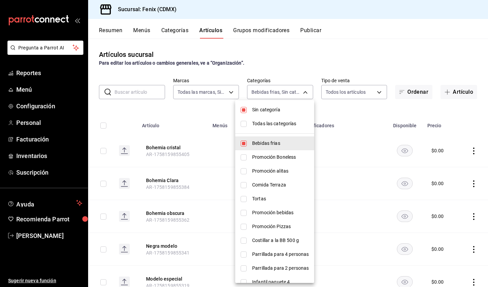
click at [280, 112] on span "Sin categoría" at bounding box center [280, 109] width 57 height 7
checkbox input "false"
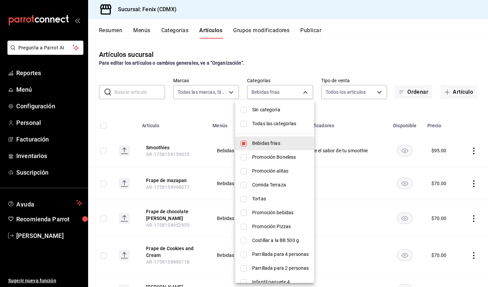
click at [275, 143] on span "Bebidas frias" at bounding box center [280, 143] width 57 height 7
checkbox input "false"
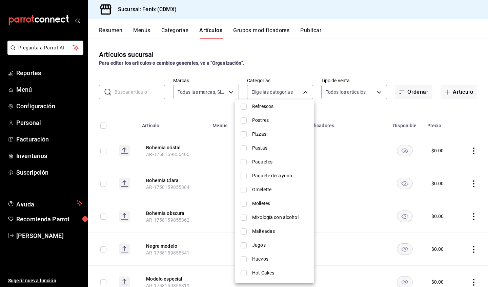
scroll to position [612, 0]
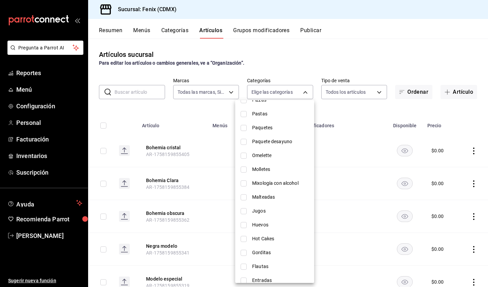
click at [289, 181] on span "Mixologí­a con alcohol" at bounding box center [280, 183] width 57 height 7
type input "97dd49a6-b43b-4465-982f-cf72abbf439b"
checkbox input "true"
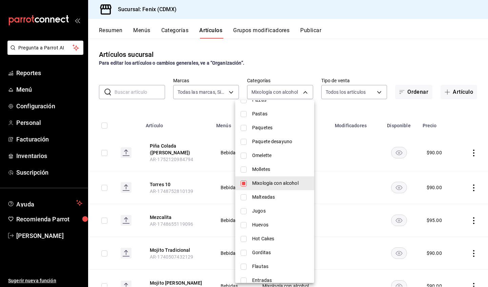
click at [333, 111] on div at bounding box center [244, 143] width 488 height 287
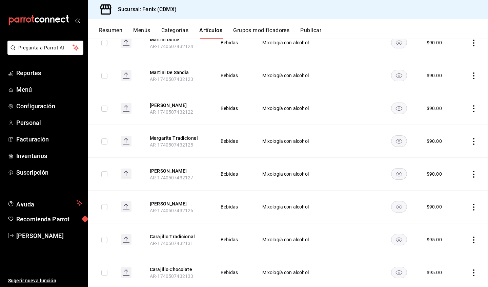
scroll to position [303, 0]
